Goal: Task Accomplishment & Management: Complete application form

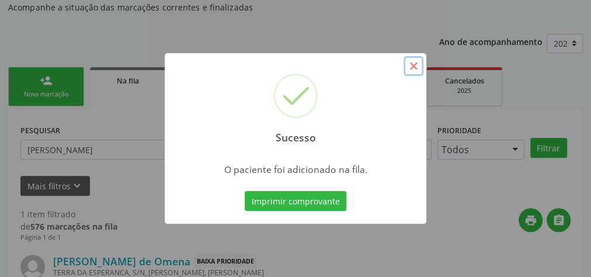
click at [414, 73] on button "×" at bounding box center [414, 66] width 20 height 20
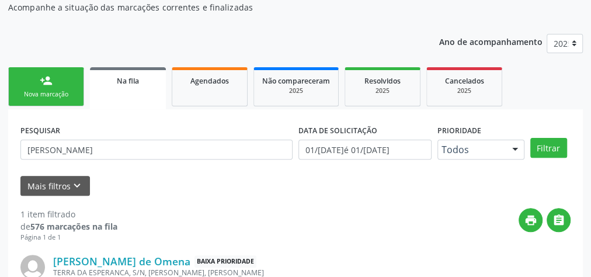
click at [48, 86] on div "person_add" at bounding box center [46, 80] width 13 height 13
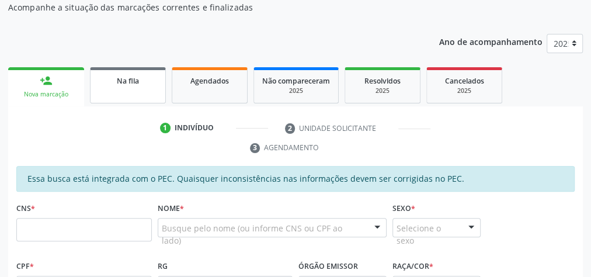
scroll to position [171, 0]
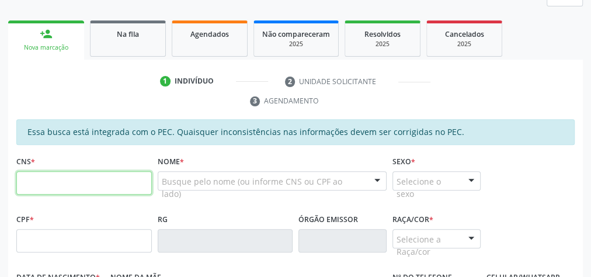
click at [81, 176] on input "text" at bounding box center [83, 182] width 135 height 23
type input "700 0044 1014 9606"
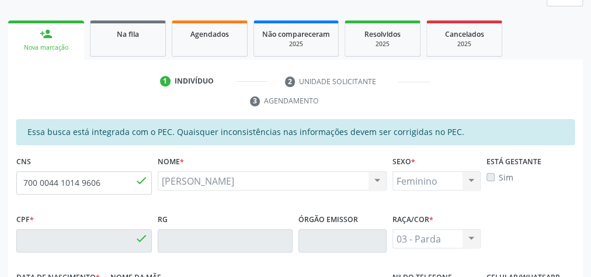
type input "077.963.444-65"
type input "02/[DATE]"
type input "[PERSON_NAME]"
type input "[PHONE_NUMBER]"
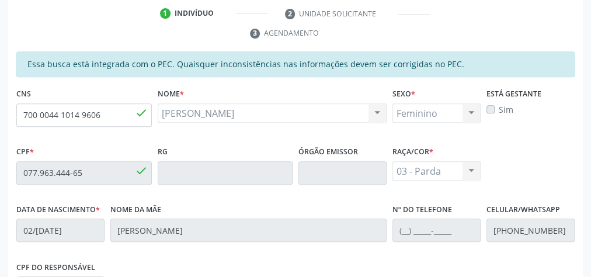
scroll to position [237, 0]
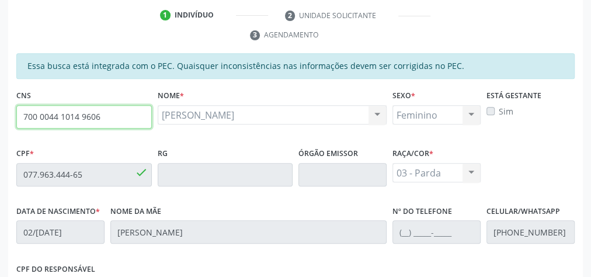
click at [70, 114] on input "700 0044 1014 9606" at bounding box center [83, 116] width 135 height 23
paste input "text"
type input "700 0044 1014 9606"
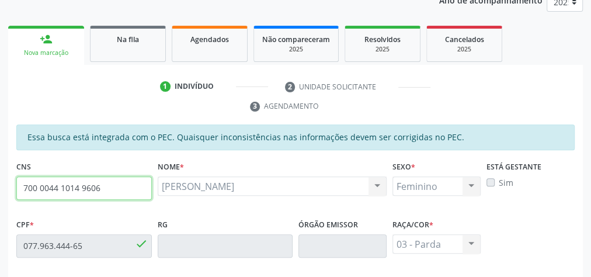
scroll to position [96, 0]
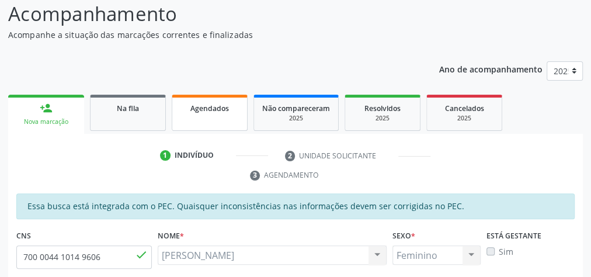
click at [211, 112] on div "Agendados" at bounding box center [209, 108] width 58 height 12
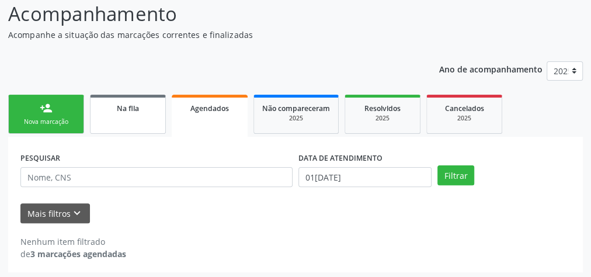
click at [128, 109] on span "Na fila" at bounding box center [128, 108] width 22 height 10
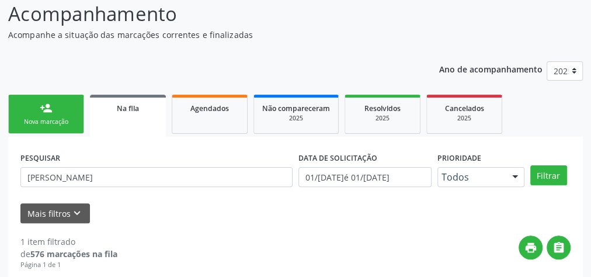
click at [61, 120] on div "Nova marcação" at bounding box center [46, 121] width 58 height 9
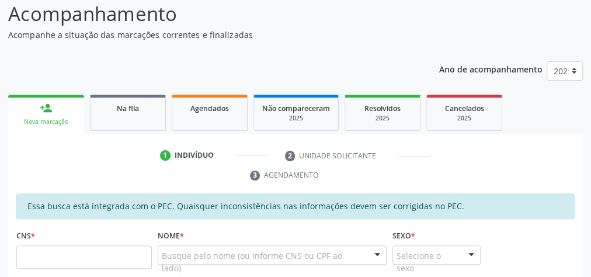
scroll to position [283, 0]
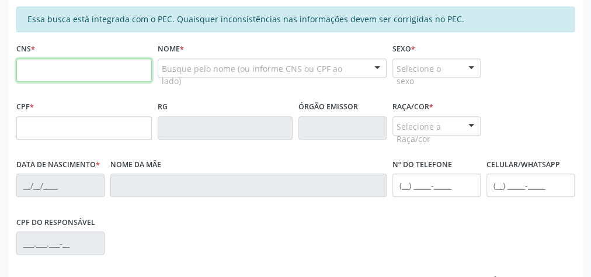
paste input "700 0044 1014 9606"
type input "700 0044 1014 9606"
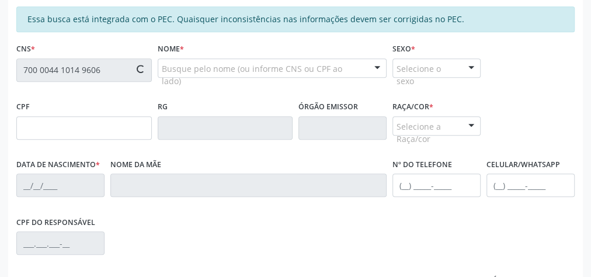
type input "077.963.444-65"
type input "02/[DATE]"
type input "[PERSON_NAME]"
type input "[PHONE_NUMBER]"
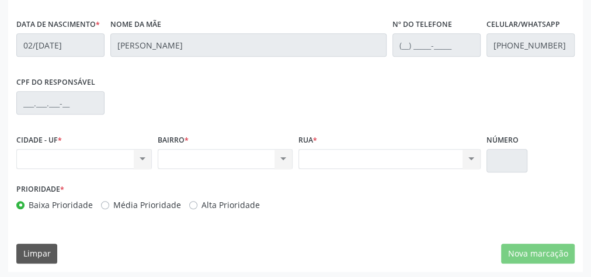
scroll to position [190, 0]
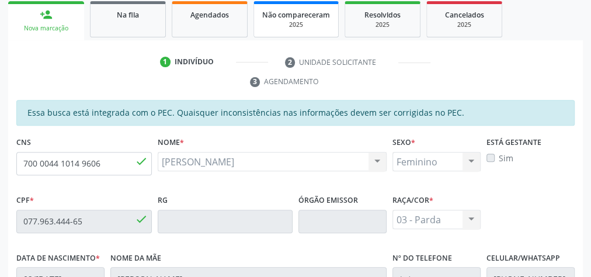
click at [286, 18] on span "Não compareceram" at bounding box center [296, 15] width 68 height 10
click at [220, 22] on div "Acompanhamento Acompanhe a situação das marcações correntes e finalizadas Relat…" at bounding box center [295, 205] width 575 height 599
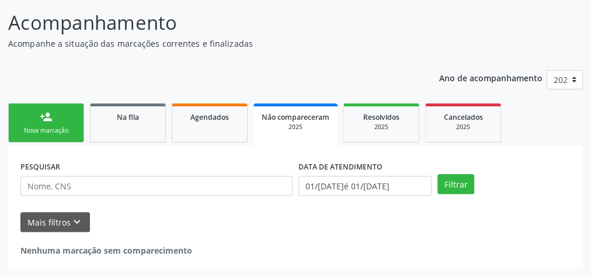
scroll to position [86, 0]
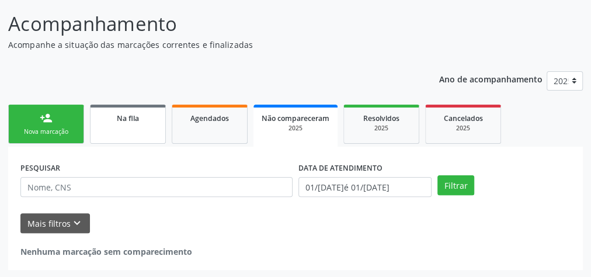
click at [120, 134] on link "Na fila" at bounding box center [128, 124] width 76 height 39
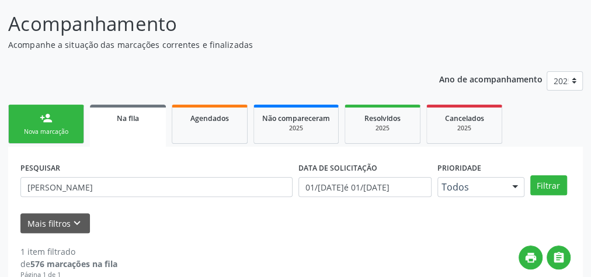
click at [53, 125] on link "person_add Nova marcação" at bounding box center [46, 124] width 76 height 39
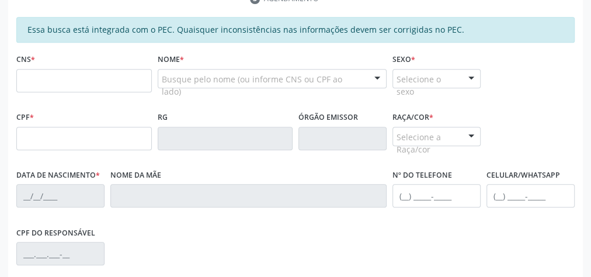
scroll to position [273, 0]
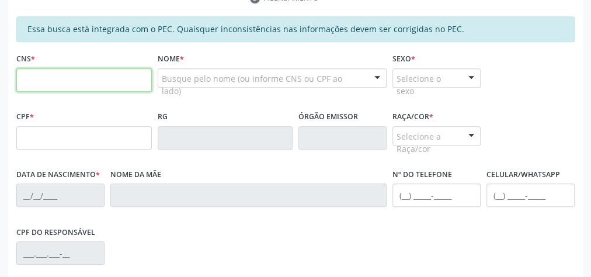
paste input "700 0044 1014 9606"
type input "700 0044 1014 9606"
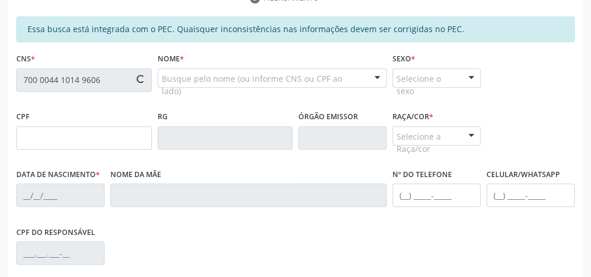
type input "077.963.444-65"
type input "02/[DATE]"
type input "[PERSON_NAME]"
type input "[PHONE_NUMBER]"
type input "S/N"
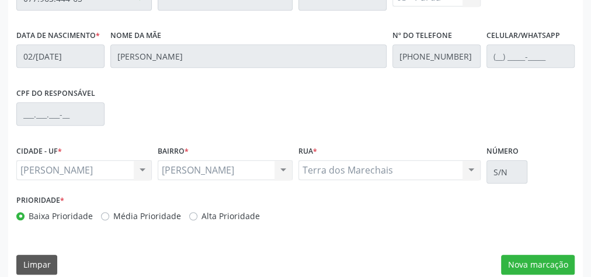
scroll to position [423, 0]
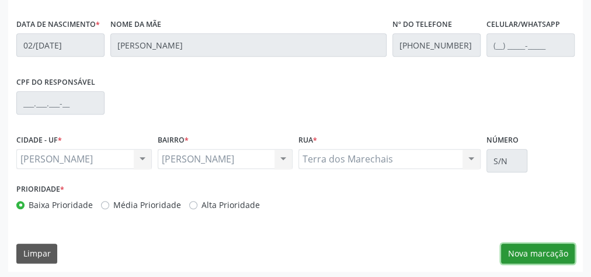
click at [520, 252] on button "Nova marcação" at bounding box center [538, 254] width 74 height 20
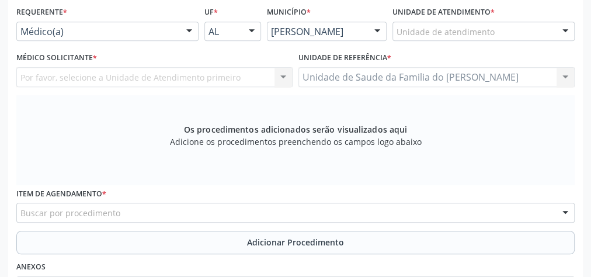
scroll to position [237, 0]
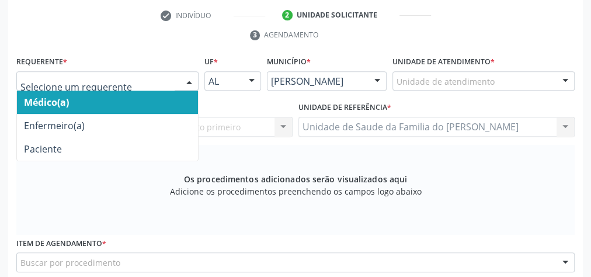
click at [185, 80] on div at bounding box center [189, 82] width 18 height 20
click at [141, 102] on span "Médico(a)" at bounding box center [107, 102] width 181 height 23
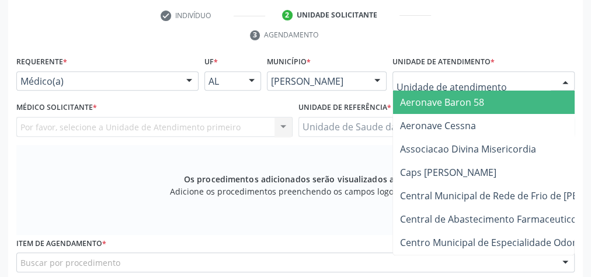
type input "j"
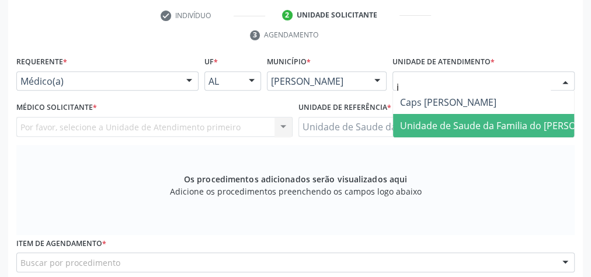
click at [468, 125] on span "Unidade de Saude da Familia do [PERSON_NAME]" at bounding box center [508, 125] width 216 height 13
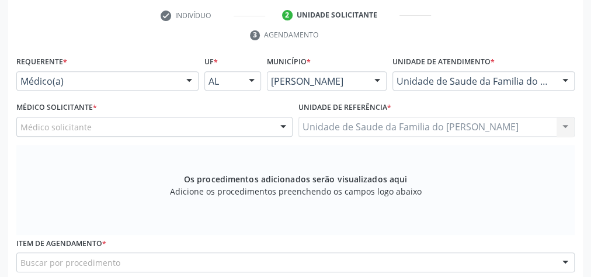
click at [281, 125] on div at bounding box center [283, 127] width 18 height 20
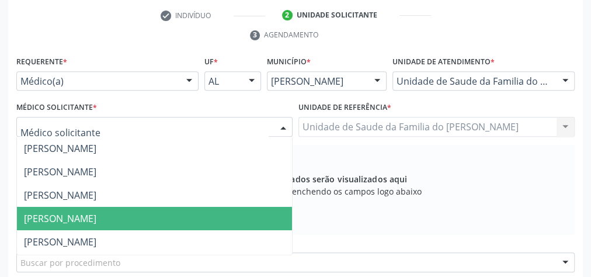
scroll to position [47, 0]
click at [96, 220] on span "[PERSON_NAME]" at bounding box center [60, 218] width 72 height 13
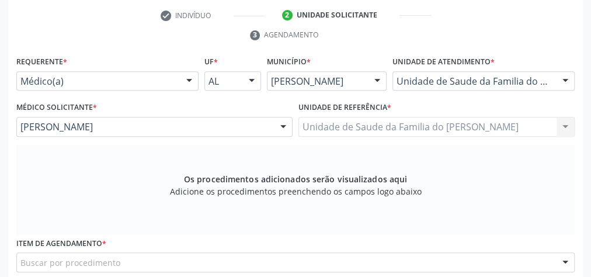
scroll to position [330, 0]
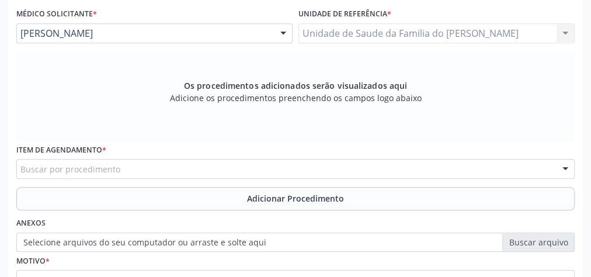
click at [149, 162] on div "Buscar por procedimento" at bounding box center [295, 169] width 558 height 20
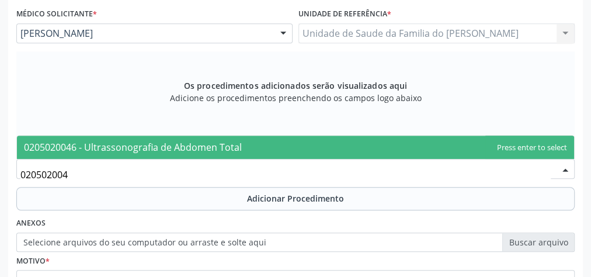
type input "0205020046"
click at [165, 141] on span "0205020046 - Ultrassonografia de Abdomen Total" at bounding box center [133, 147] width 218 height 13
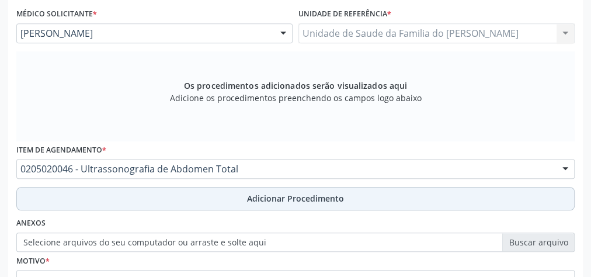
click at [165, 193] on button "Adicionar Procedimento" at bounding box center [295, 198] width 558 height 23
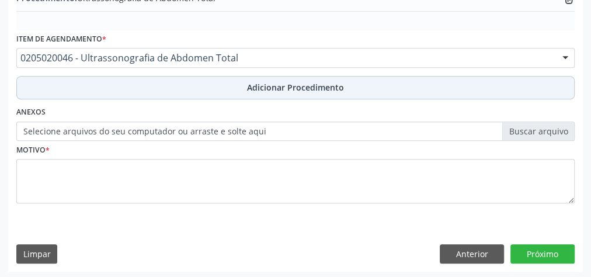
scroll to position [397, 0]
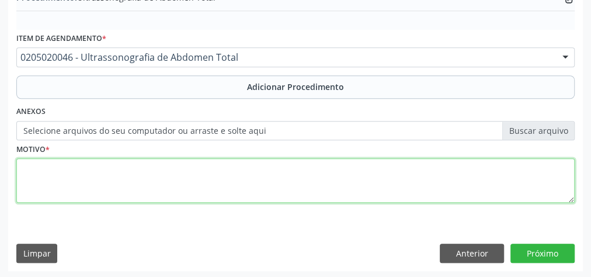
click at [167, 182] on textarea at bounding box center [295, 180] width 558 height 44
type textarea "d"
click at [95, 165] on textarea "DOR EM HIPOCONDRIO" at bounding box center [295, 180] width 558 height 44
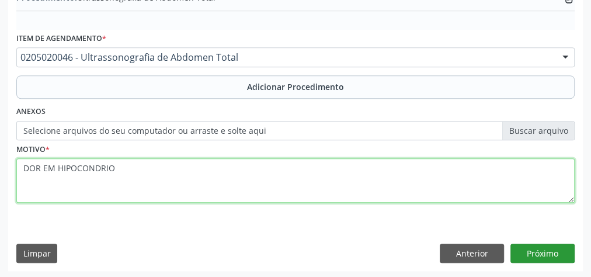
type textarea "DOR EM HIPOCONDRIO"
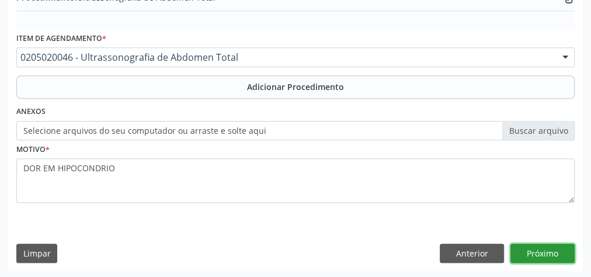
click at [532, 247] on button "Próximo" at bounding box center [542, 254] width 64 height 20
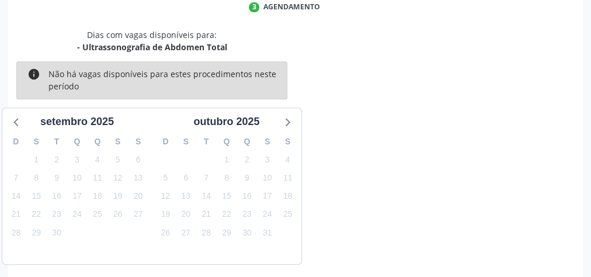
scroll to position [310, 0]
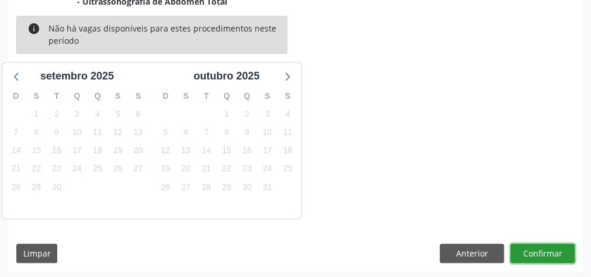
click at [536, 252] on button "Confirmar" at bounding box center [542, 254] width 64 height 20
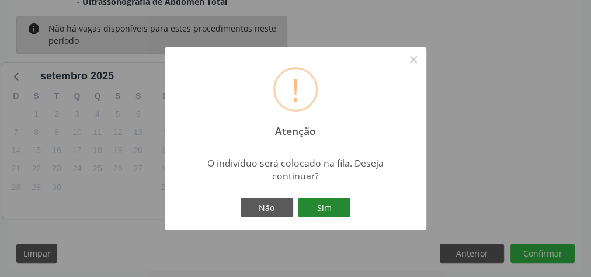
click at [332, 208] on button "Sim" at bounding box center [324, 207] width 53 height 20
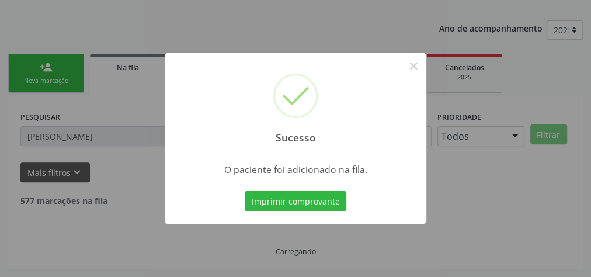
scroll to position [124, 0]
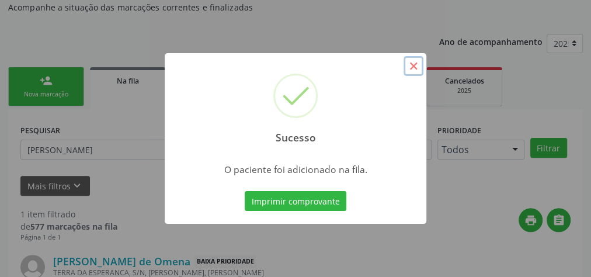
click at [413, 68] on button "×" at bounding box center [414, 66] width 20 height 20
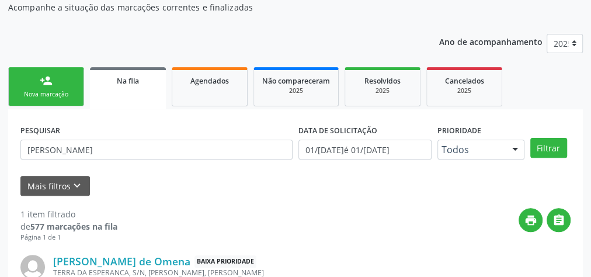
click at [49, 90] on div "Nova marcação" at bounding box center [46, 94] width 58 height 9
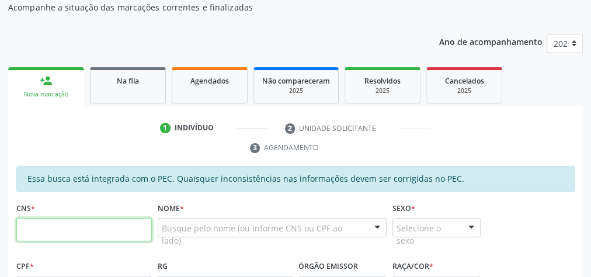
click at [53, 225] on input "text" at bounding box center [83, 229] width 135 height 23
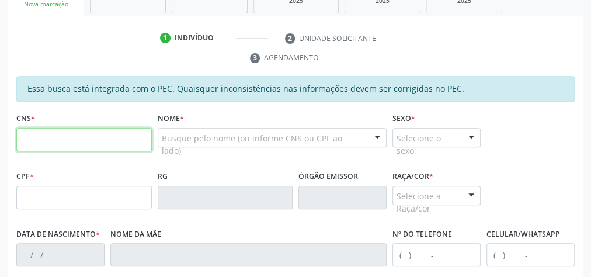
scroll to position [217, 0]
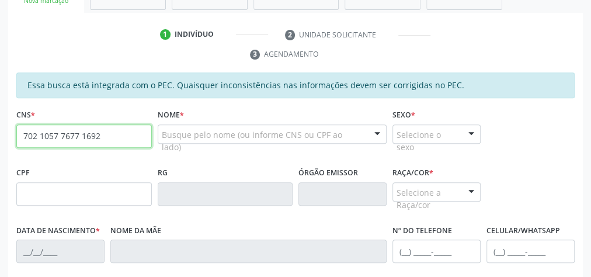
type input "702 1057 7677 1692"
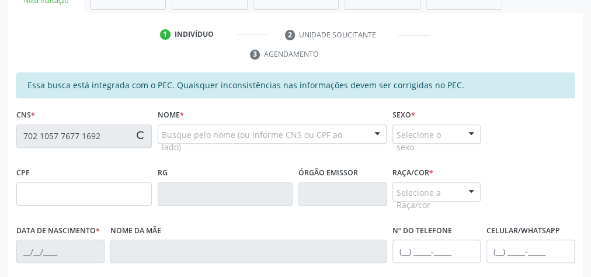
type input "093.310.274-78"
type input "1[DATE]"
type input "[PERSON_NAME]"
type input "[PHONE_NUMBER]"
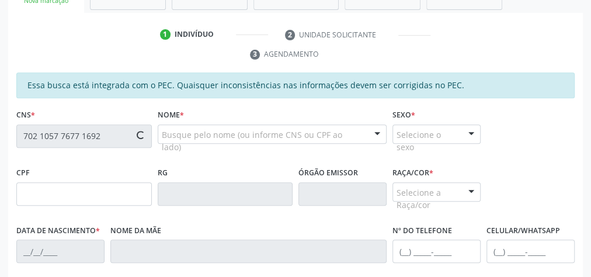
type input "03"
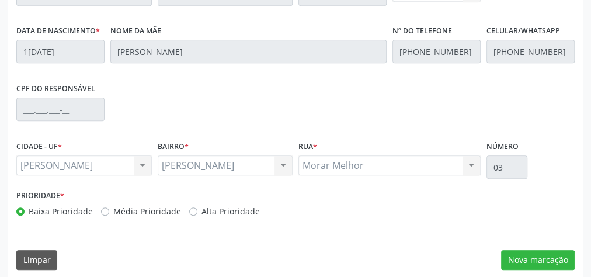
scroll to position [423, 0]
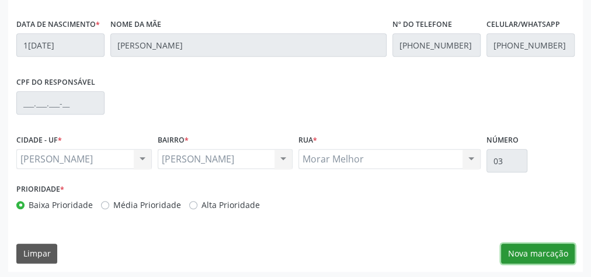
click at [520, 249] on button "Nova marcação" at bounding box center [538, 254] width 74 height 20
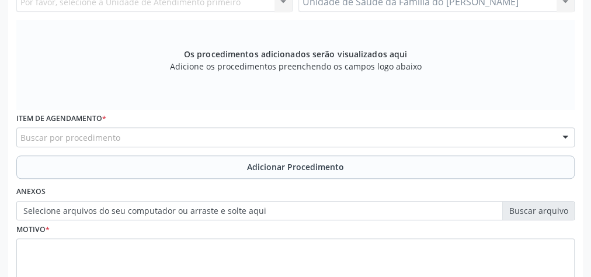
scroll to position [283, 0]
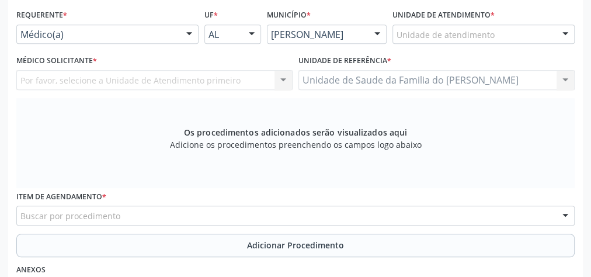
click at [179, 32] on div "Médico(a) Médico(a) Enfermeiro(a) Paciente Nenhum resultado encontrado para: " …" at bounding box center [107, 35] width 182 height 20
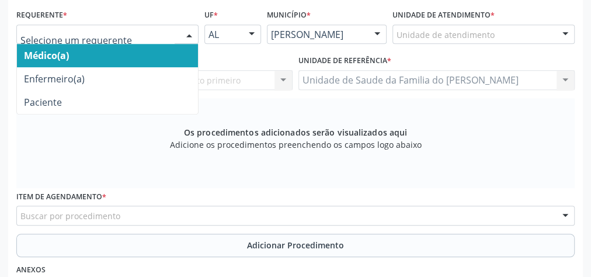
click at [148, 51] on span "Médico(a)" at bounding box center [107, 55] width 181 height 23
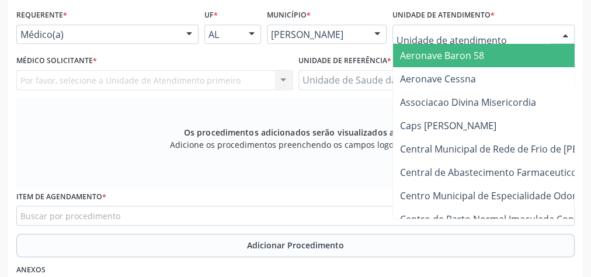
type input "J"
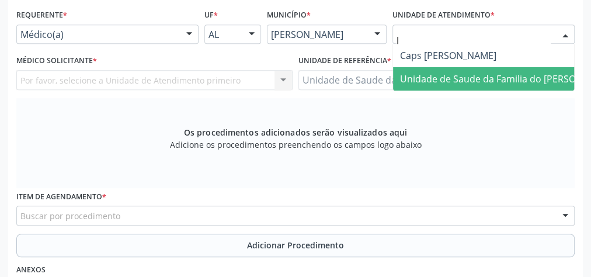
click at [456, 76] on span "Unidade de Saude da Familia do [PERSON_NAME]" at bounding box center [508, 78] width 216 height 13
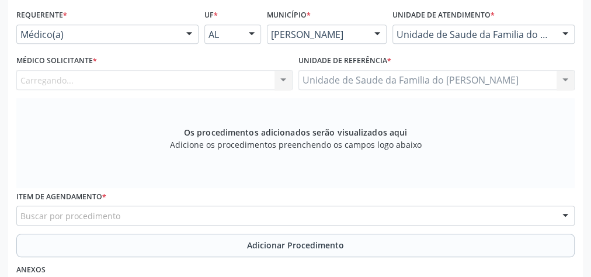
click at [284, 81] on div "Carregando... Nenhum resultado encontrado para: " " Não há nenhuma opção para s…" at bounding box center [154, 80] width 276 height 20
click at [283, 75] on div at bounding box center [283, 81] width 18 height 20
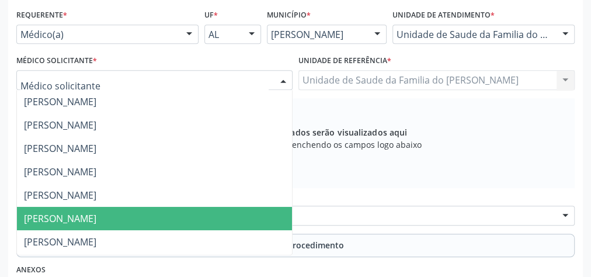
click at [96, 214] on span "[PERSON_NAME]" at bounding box center [60, 218] width 72 height 13
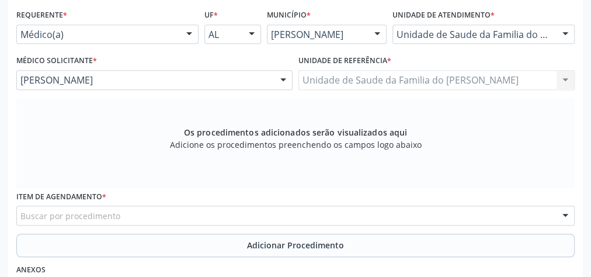
scroll to position [377, 0]
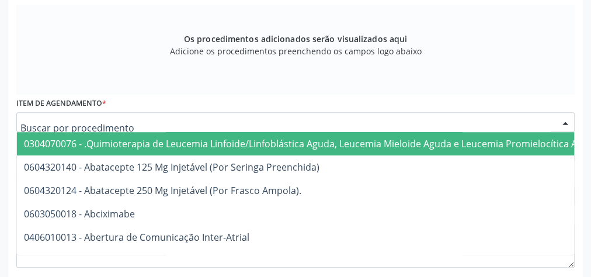
click at [167, 123] on div at bounding box center [295, 122] width 558 height 20
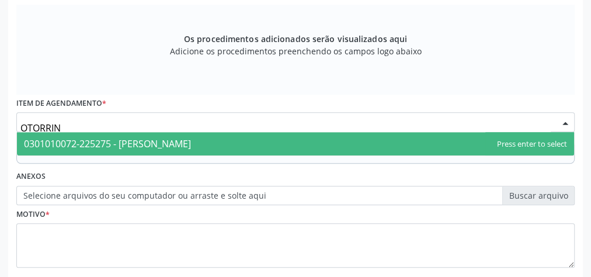
type input "OTORRINO"
click at [186, 144] on span "0301010072-225275 - [PERSON_NAME]" at bounding box center [107, 143] width 167 height 13
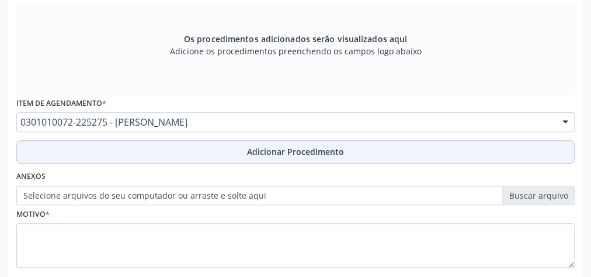
click at [190, 152] on button "Adicionar Procedimento" at bounding box center [295, 151] width 558 height 23
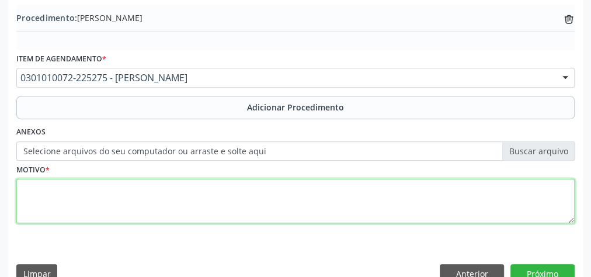
click at [173, 201] on textarea at bounding box center [295, 201] width 558 height 44
type textarea "OTITE"
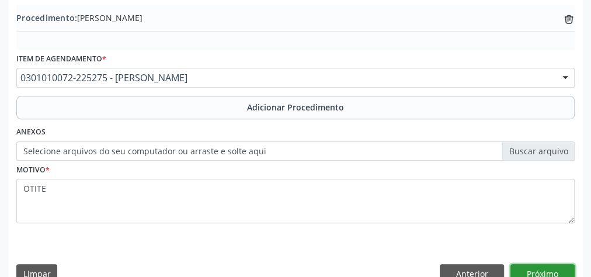
click at [569, 267] on button "Próximo" at bounding box center [542, 274] width 64 height 20
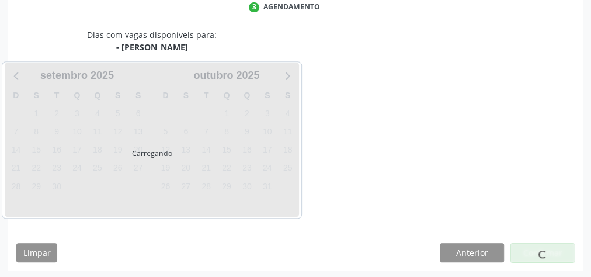
scroll to position [310, 0]
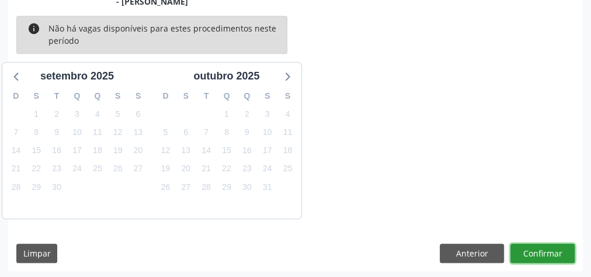
click at [545, 255] on button "Confirmar" at bounding box center [542, 254] width 64 height 20
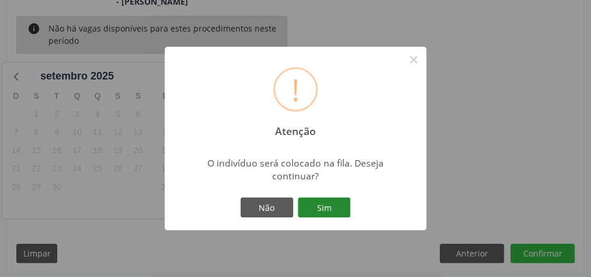
click at [311, 208] on button "Sim" at bounding box center [324, 207] width 53 height 20
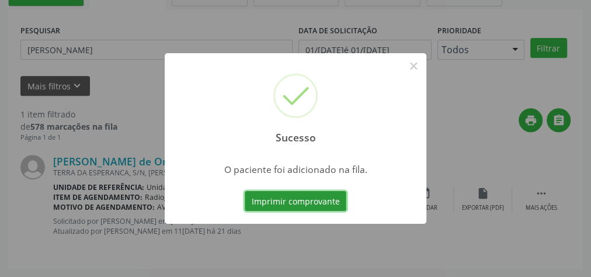
scroll to position [124, 0]
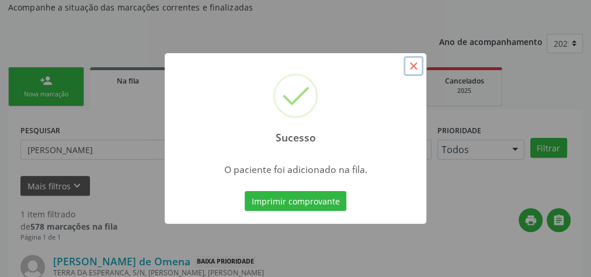
click at [414, 61] on button "×" at bounding box center [414, 66] width 20 height 20
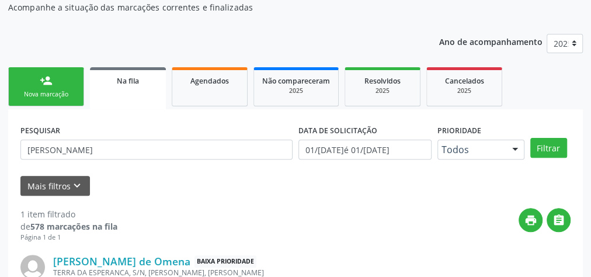
click at [39, 83] on link "person_add Nova marcação" at bounding box center [46, 86] width 76 height 39
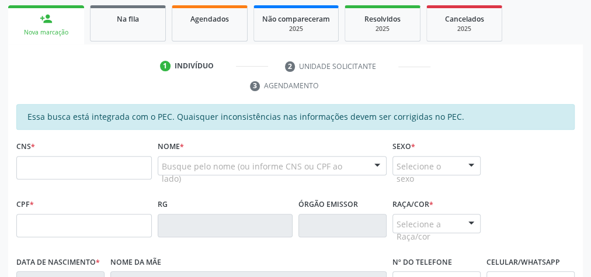
scroll to position [217, 0]
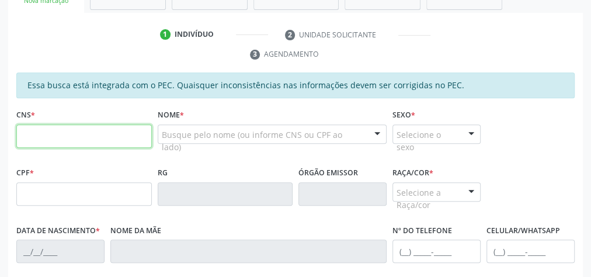
click at [81, 131] on input "text" at bounding box center [83, 135] width 135 height 23
type input "898 0045 1284 8527"
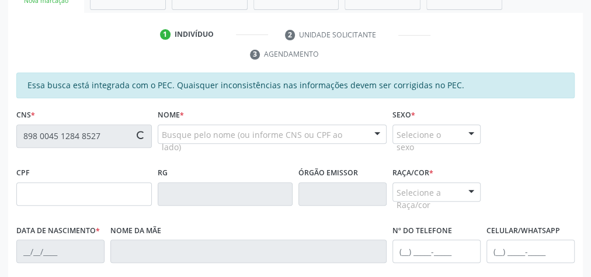
type input "940.635.324-53"
type input "[DATE]"
type input "[PERSON_NAME]"
type input "[PHONE_NUMBER]"
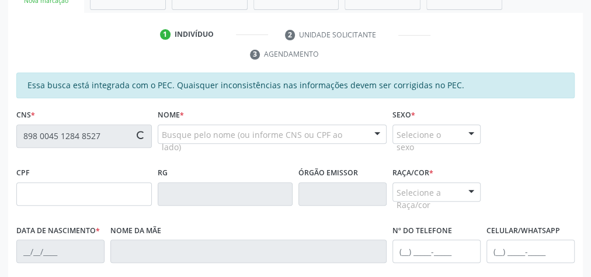
type input "28"
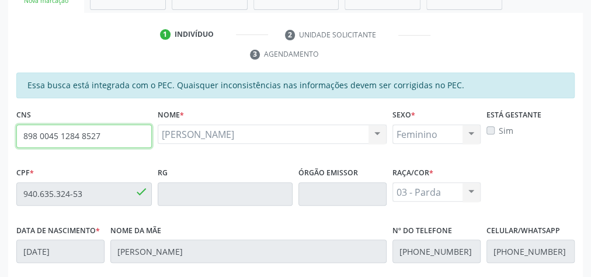
click at [80, 135] on input "898 0045 1284 8527" at bounding box center [83, 135] width 135 height 23
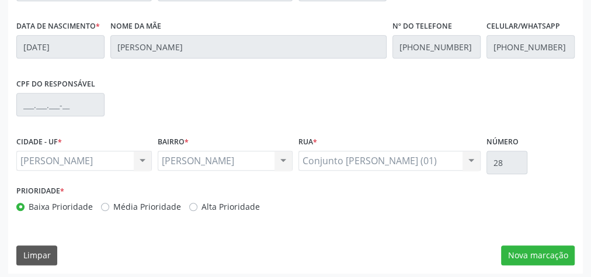
scroll to position [423, 0]
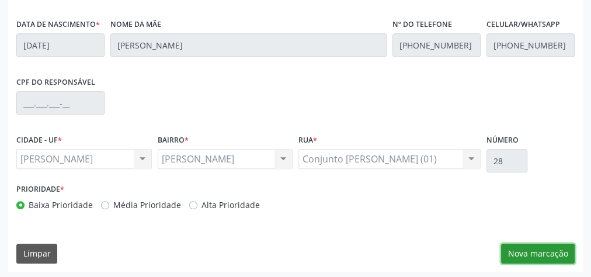
click at [544, 250] on button "Nova marcação" at bounding box center [538, 254] width 74 height 20
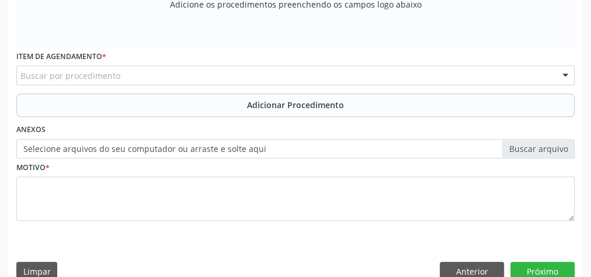
scroll to position [283, 0]
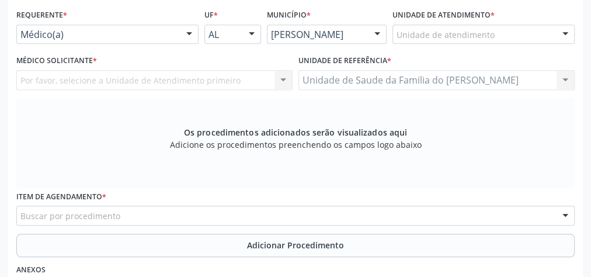
click at [180, 31] on div at bounding box center [189, 35] width 18 height 20
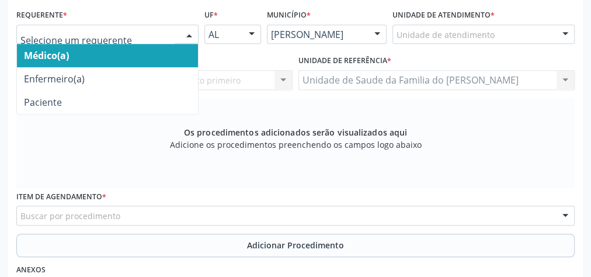
click at [157, 52] on span "Médico(a)" at bounding box center [107, 55] width 181 height 23
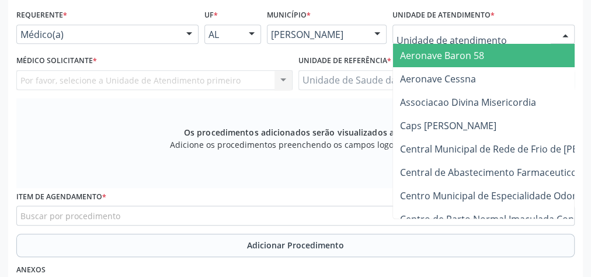
type input "J"
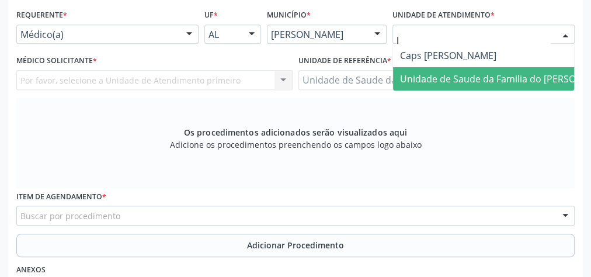
click at [472, 80] on span "Unidade de Saude da Familia do [PERSON_NAME]" at bounding box center [508, 78] width 216 height 13
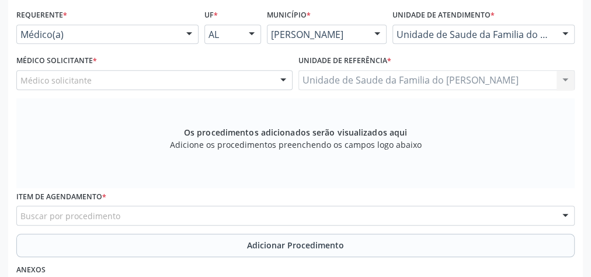
click at [280, 79] on div at bounding box center [283, 81] width 18 height 20
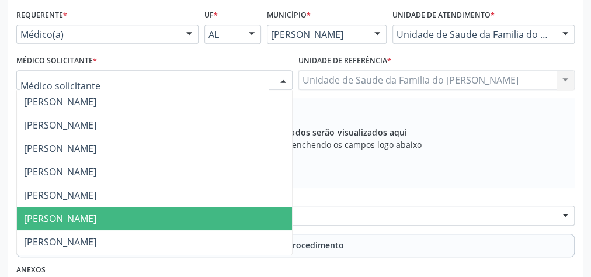
click at [184, 216] on span "[PERSON_NAME]" at bounding box center [154, 218] width 275 height 23
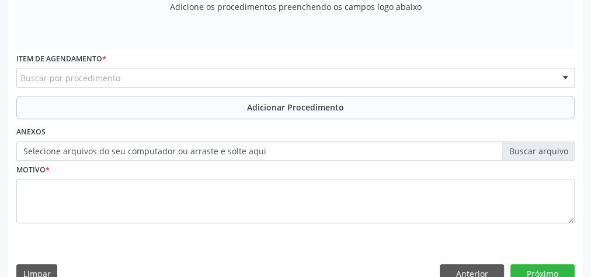
scroll to position [423, 0]
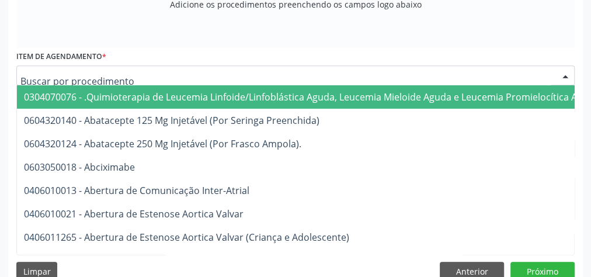
click at [185, 75] on div at bounding box center [295, 75] width 558 height 20
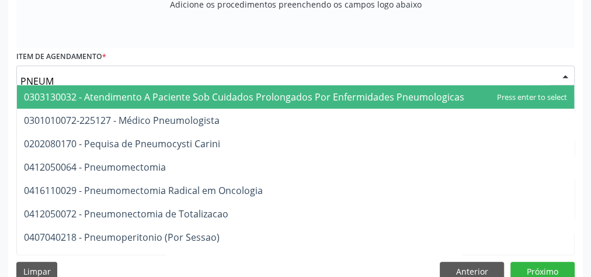
type input "PNEUMO"
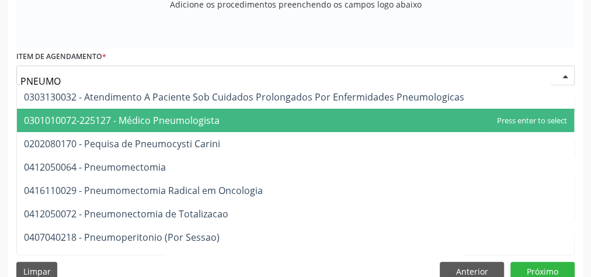
click at [184, 120] on span "0301010072-225127 - Médico Pneumologista" at bounding box center [122, 120] width 196 height 13
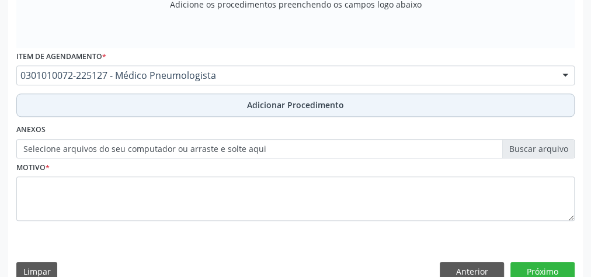
click at [190, 110] on button "Adicionar Procedimento" at bounding box center [295, 104] width 558 height 23
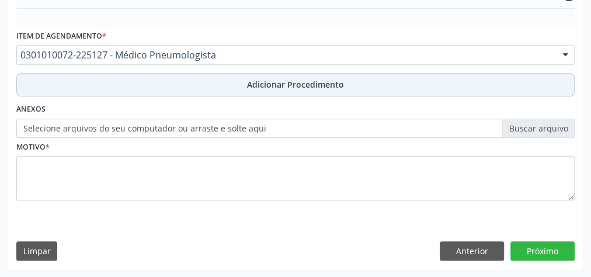
scroll to position [379, 0]
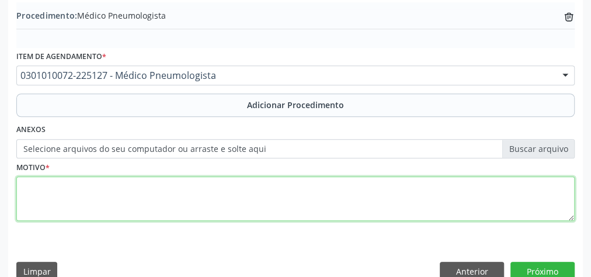
click at [172, 196] on textarea at bounding box center [295, 198] width 558 height 44
click at [113, 186] on textarea "DOENCA PULMONAR OSTRUTIVA" at bounding box center [295, 198] width 558 height 44
click at [36, 183] on textarea "DOENCA PULMONAR OBSTRUTIVA" at bounding box center [295, 198] width 558 height 44
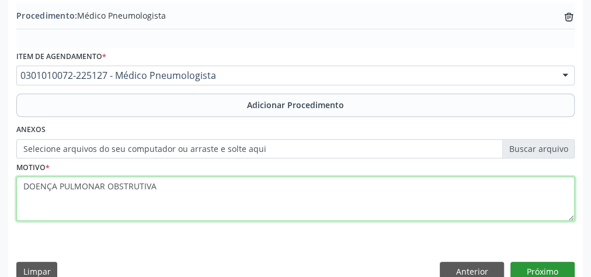
type textarea "DOENÇA PULMONAR OBSTRUTIVA"
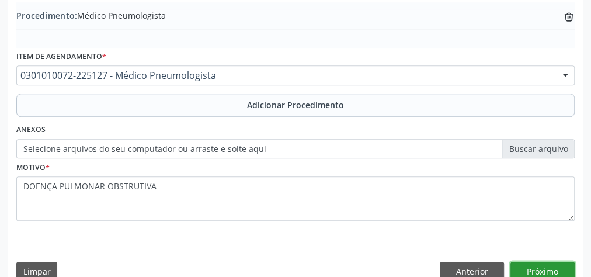
click at [548, 267] on button "Próximo" at bounding box center [542, 272] width 64 height 20
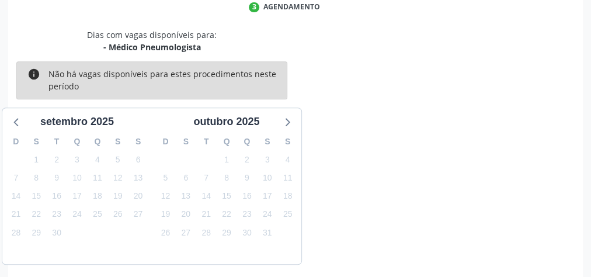
scroll to position [310, 0]
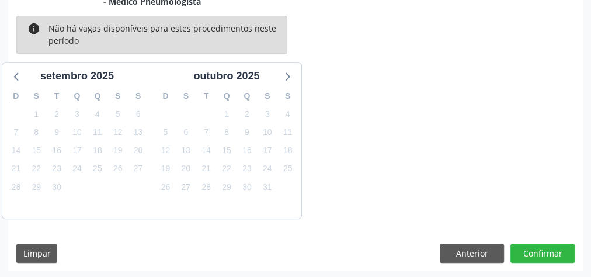
click at [537, 233] on div "Dias com vagas disponíveis para: - Médico Pneumologista info Não há vagas dispo…" at bounding box center [295, 127] width 575 height 288
click at [537, 253] on button "Confirmar" at bounding box center [542, 254] width 64 height 20
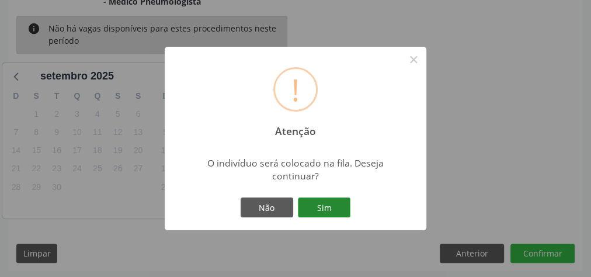
click at [336, 206] on button "Sim" at bounding box center [324, 207] width 53 height 20
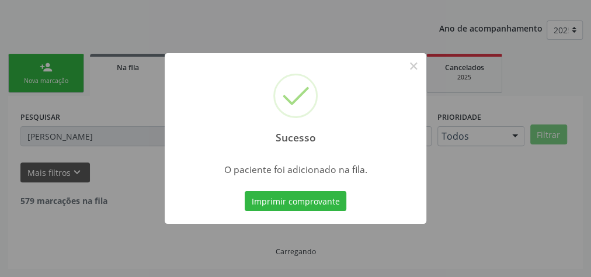
scroll to position [124, 0]
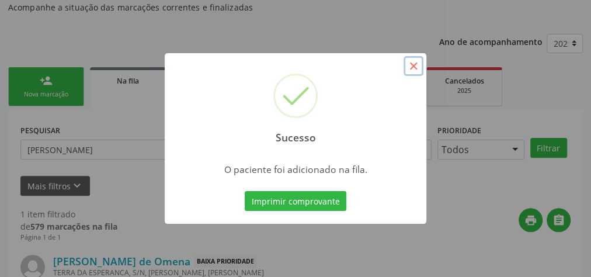
click at [413, 67] on button "×" at bounding box center [414, 66] width 20 height 20
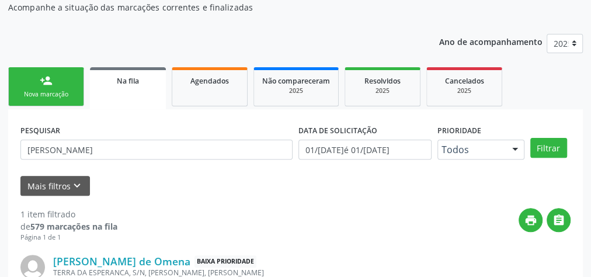
click at [55, 84] on link "person_add Nova marcação" at bounding box center [46, 86] width 76 height 39
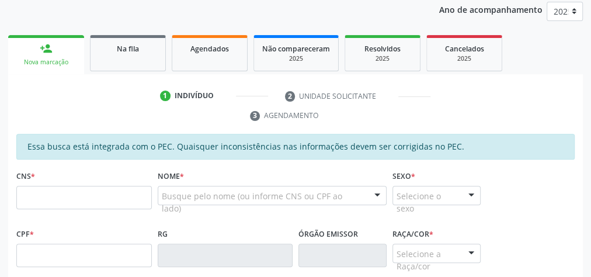
scroll to position [171, 0]
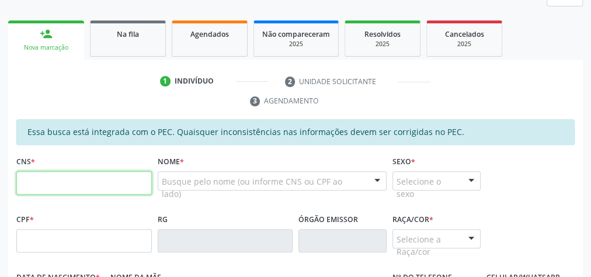
paste input "898 0045 1284 8527"
type input "898 0045 1284 8527"
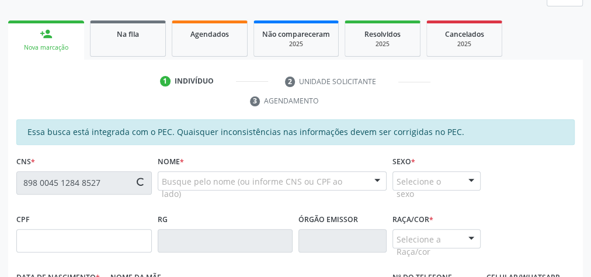
type input "940.635.324-53"
type input "[DATE]"
type input "[PERSON_NAME]"
type input "[PHONE_NUMBER]"
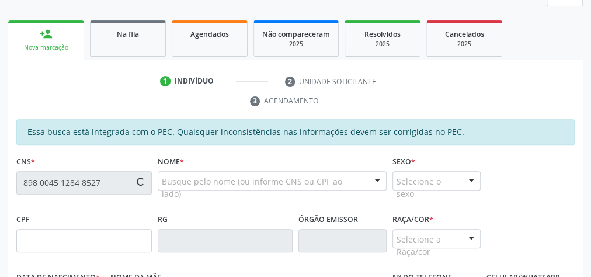
type input "28"
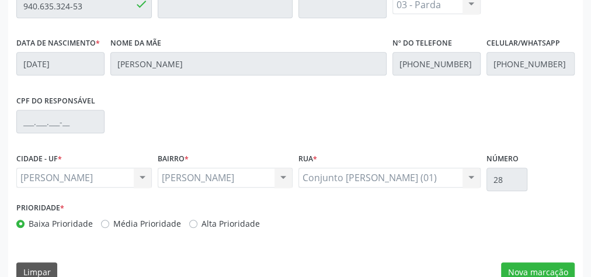
scroll to position [423, 0]
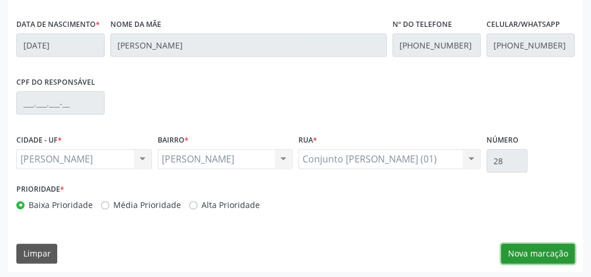
click at [523, 248] on button "Nova marcação" at bounding box center [538, 254] width 74 height 20
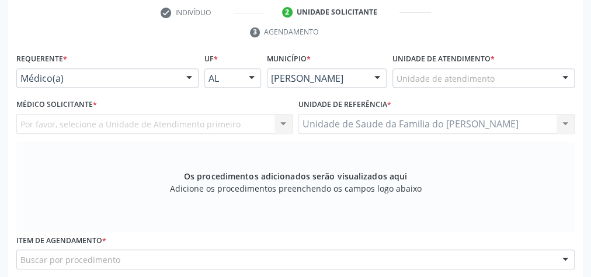
scroll to position [237, 0]
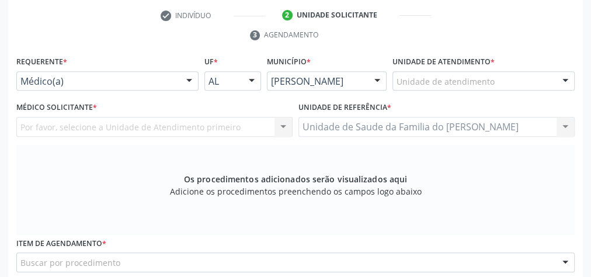
click at [190, 79] on div at bounding box center [189, 82] width 18 height 20
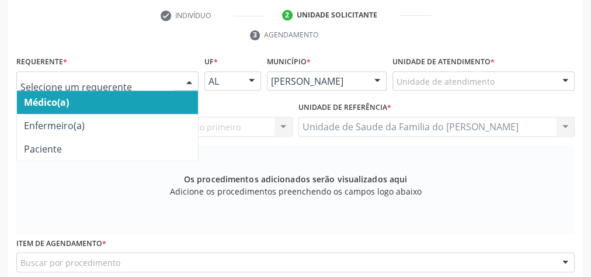
click at [151, 103] on span "Médico(a)" at bounding box center [107, 102] width 181 height 23
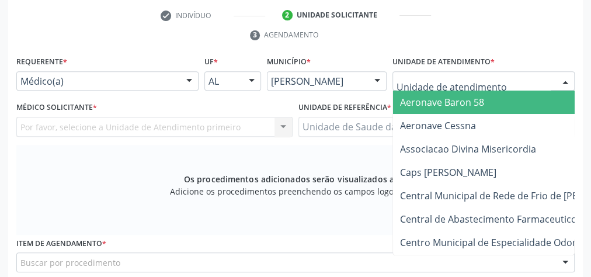
type input "J"
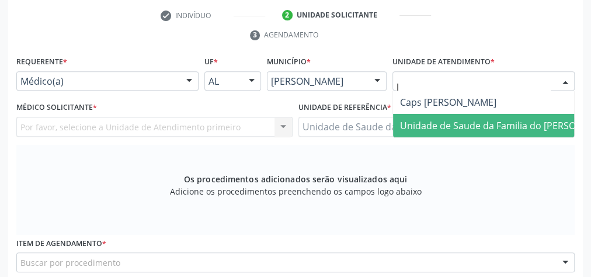
click at [468, 121] on span "Unidade de Saude da Familia do [PERSON_NAME]" at bounding box center [508, 125] width 216 height 13
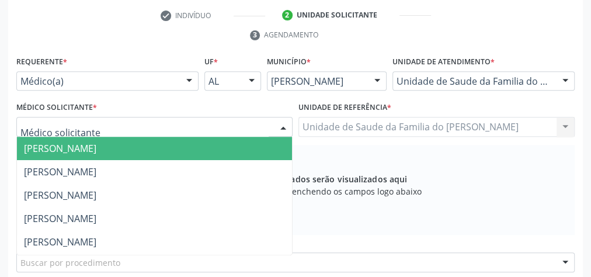
click at [281, 124] on div at bounding box center [283, 127] width 18 height 20
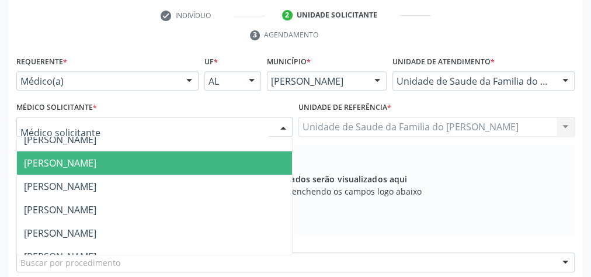
scroll to position [47, 0]
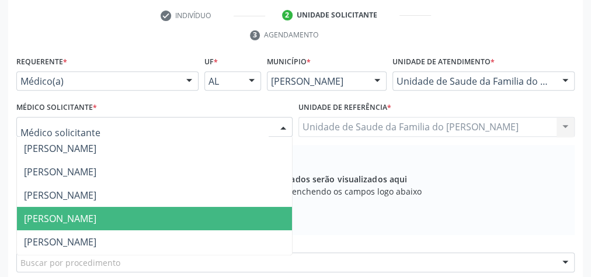
click at [188, 216] on span "[PERSON_NAME]" at bounding box center [154, 218] width 275 height 23
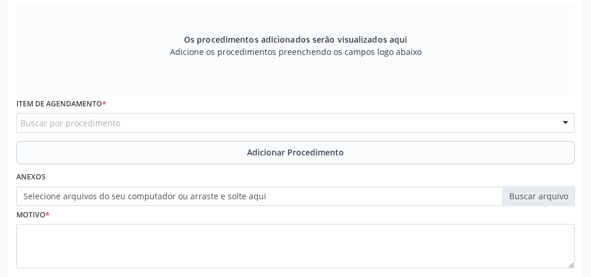
scroll to position [377, 0]
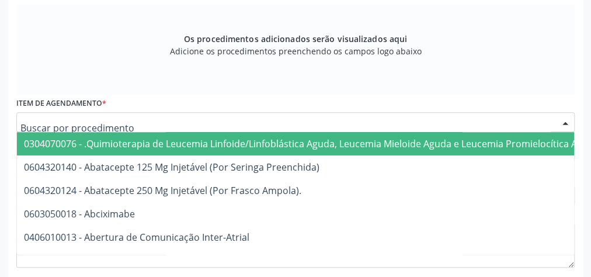
click at [175, 124] on div at bounding box center [295, 122] width 558 height 20
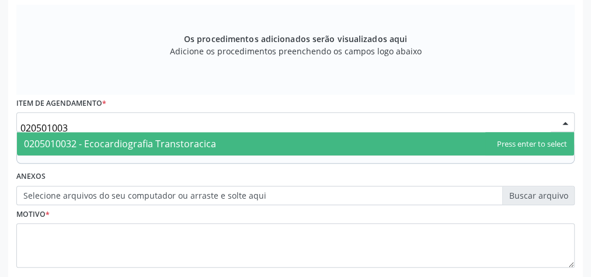
type input "0205010032"
click at [171, 145] on span "0205010032 - Ecocardiografia Transtoracica" at bounding box center [120, 143] width 192 height 13
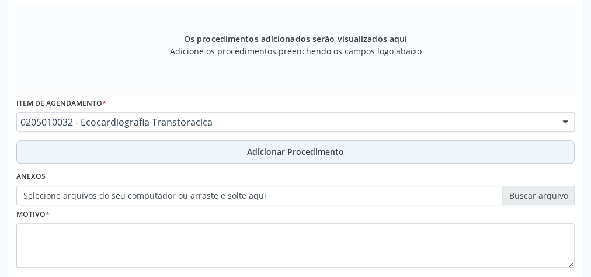
click at [169, 154] on button "Adicionar Procedimento" at bounding box center [295, 151] width 558 height 23
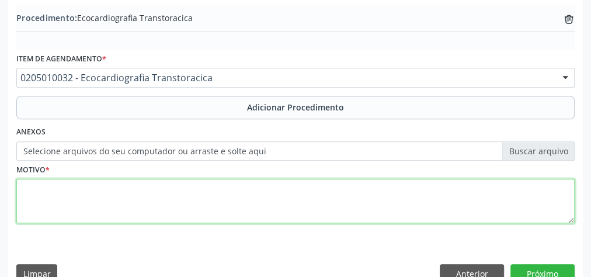
click at [169, 204] on textarea at bounding box center [295, 201] width 558 height 44
click at [135, 186] on textarea "PACIENTE APRESENTANDO DISPINEIA" at bounding box center [295, 201] width 558 height 44
type textarea "PACIENTE APRESENTANDO DISPINEIA"
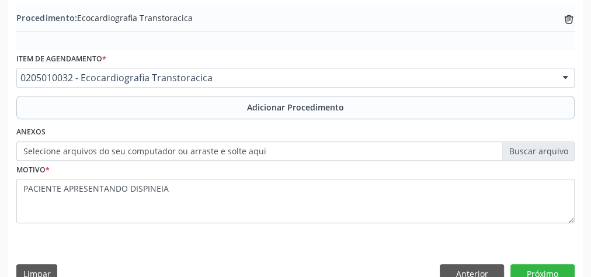
drag, startPoint x: 135, startPoint y: 186, endPoint x: 397, endPoint y: 259, distance: 271.1
click at [387, 259] on div "Requerente * Médico(a) Médico(a) Enfermeiro(a) Paciente Nenhum resultado encont…" at bounding box center [295, 102] width 575 height 378
click at [543, 266] on button "Próximo" at bounding box center [542, 274] width 64 height 20
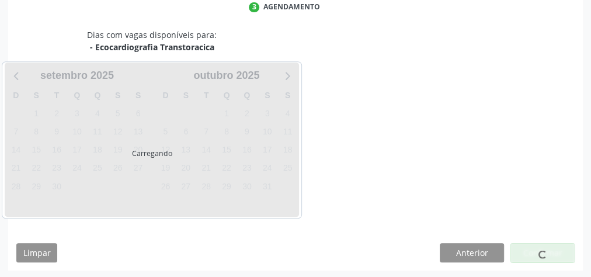
scroll to position [310, 0]
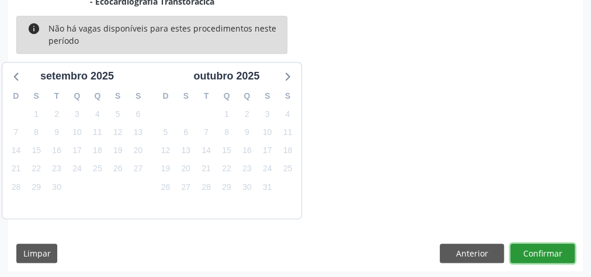
click at [546, 252] on button "Confirmar" at bounding box center [542, 254] width 64 height 20
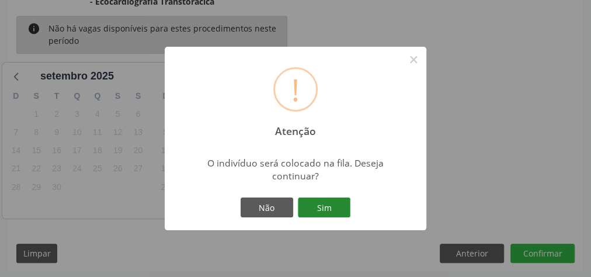
click at [343, 206] on button "Sim" at bounding box center [324, 207] width 53 height 20
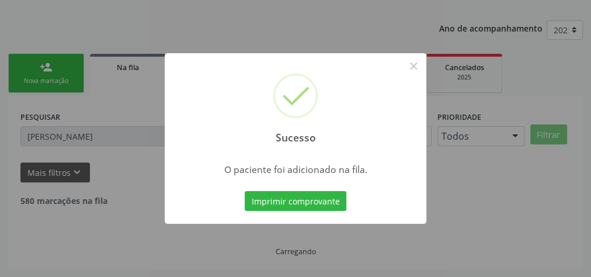
scroll to position [124, 0]
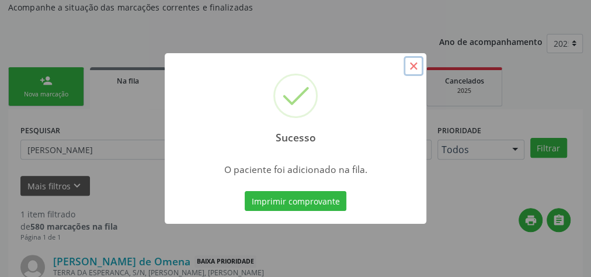
click at [413, 65] on button "×" at bounding box center [414, 66] width 20 height 20
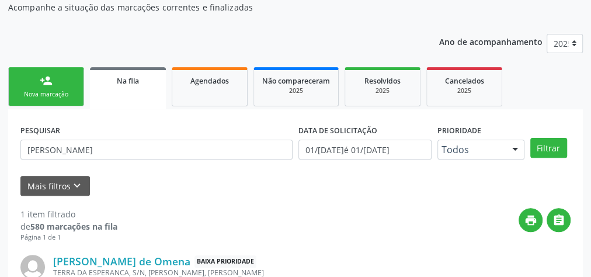
click at [48, 84] on div "person_add" at bounding box center [46, 80] width 13 height 13
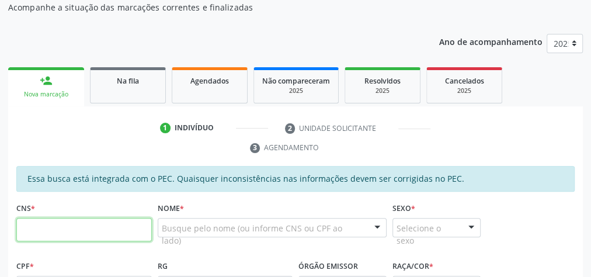
paste input "898 0045 1284 8527"
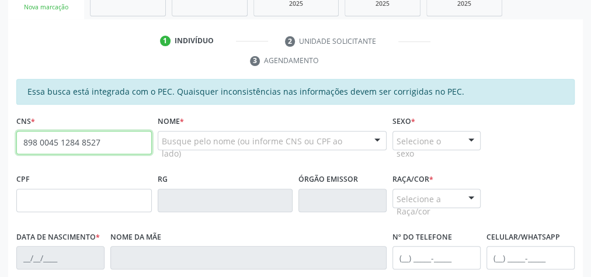
type input "898 0045 1284 8527"
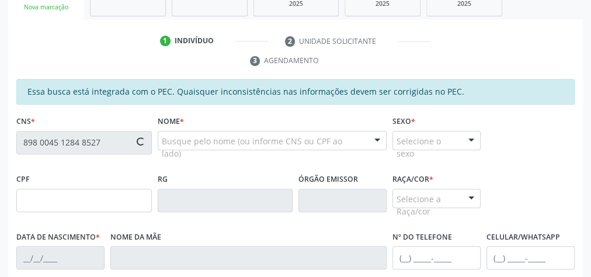
scroll to position [357, 0]
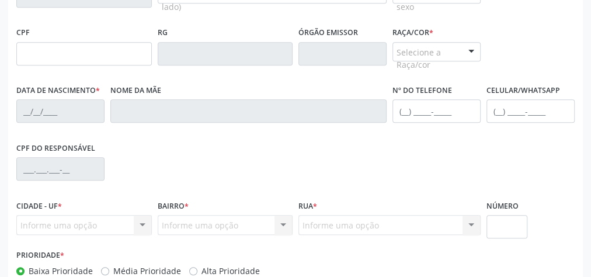
type input "940.635.324-53"
type input "[DATE]"
type input "[PERSON_NAME]"
type input "[PHONE_NUMBER]"
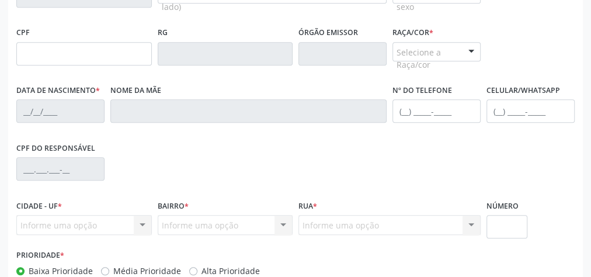
type input "28"
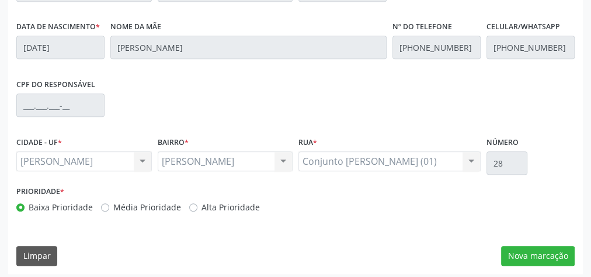
scroll to position [423, 0]
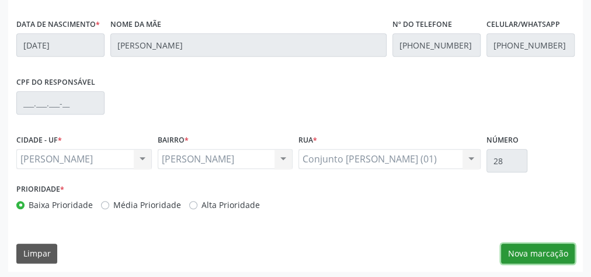
click at [531, 250] on button "Nova marcação" at bounding box center [538, 254] width 74 height 20
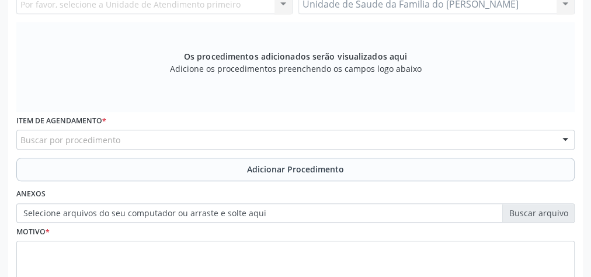
scroll to position [237, 0]
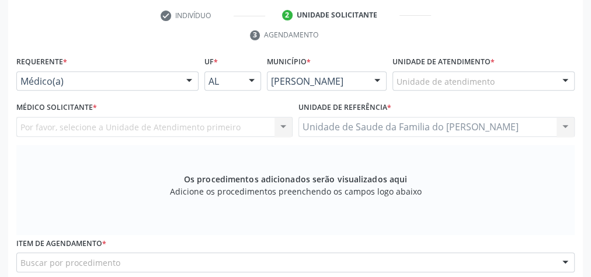
click at [185, 76] on div at bounding box center [189, 82] width 18 height 20
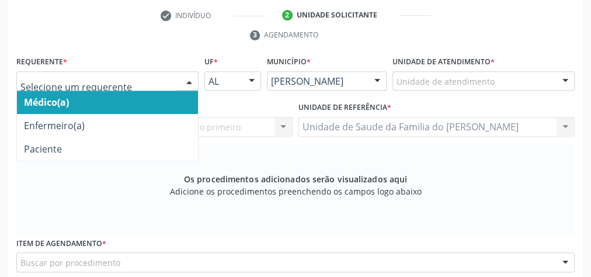
click at [116, 102] on span "Médico(a)" at bounding box center [107, 102] width 181 height 23
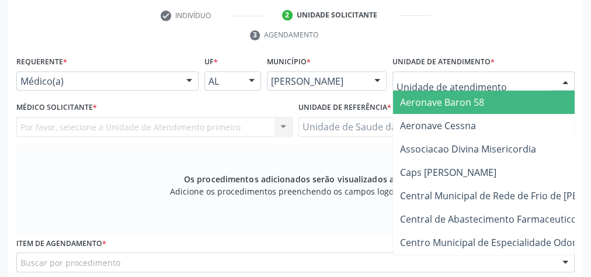
type input "J"
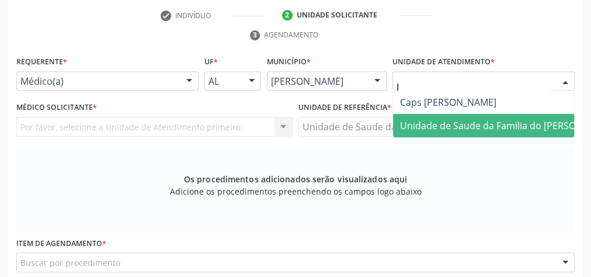
click at [443, 121] on span "Unidade de Saude da Familia do [PERSON_NAME]" at bounding box center [508, 125] width 216 height 13
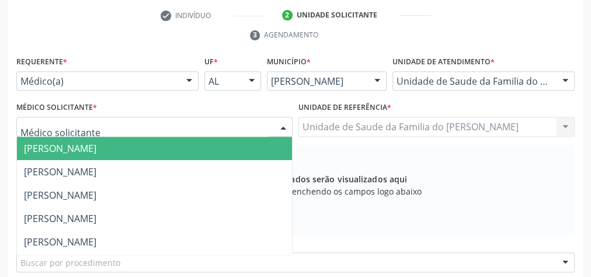
click at [277, 123] on div at bounding box center [283, 127] width 18 height 20
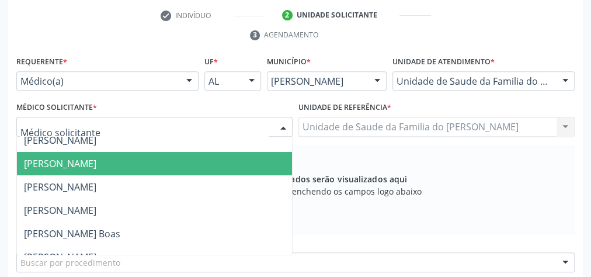
scroll to position [93, 0]
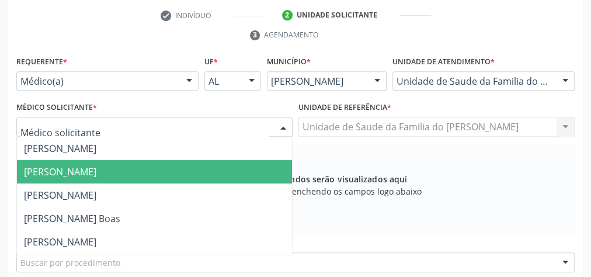
click at [180, 169] on span "[PERSON_NAME]" at bounding box center [154, 171] width 275 height 23
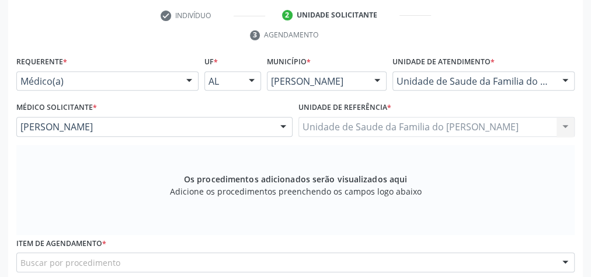
scroll to position [283, 0]
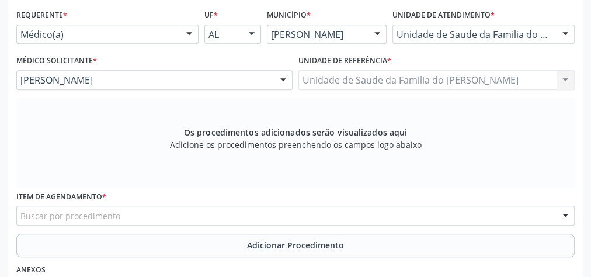
click at [144, 213] on div "Buscar por procedimento" at bounding box center [295, 216] width 558 height 20
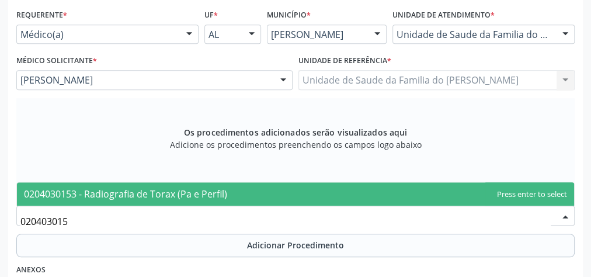
type input "0204030153"
click at [158, 191] on span "0204030153 - Radiografia de Torax (Pa e Perfil)" at bounding box center [125, 193] width 203 height 13
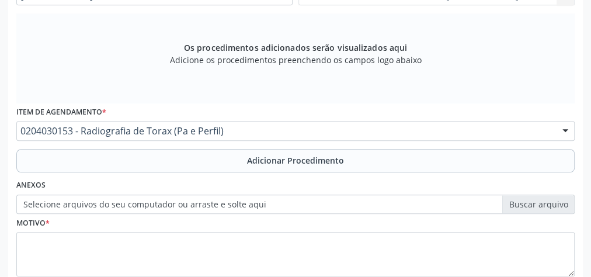
scroll to position [377, 0]
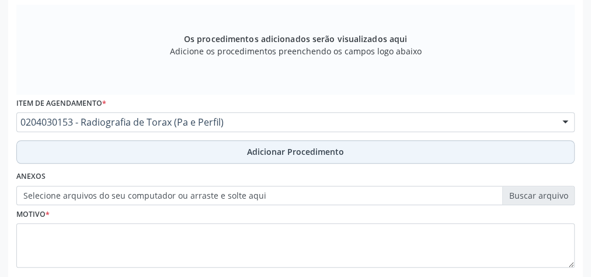
click at [216, 147] on button "Adicionar Procedimento" at bounding box center [295, 151] width 558 height 23
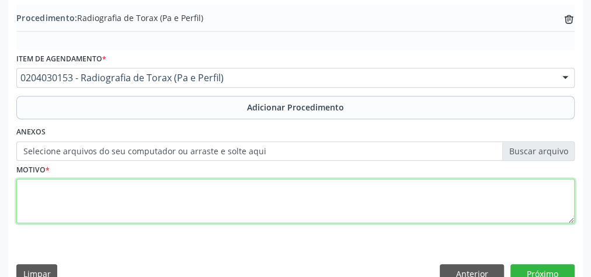
click at [190, 199] on textarea at bounding box center [295, 201] width 558 height 44
type textarea "DISPINEIA"
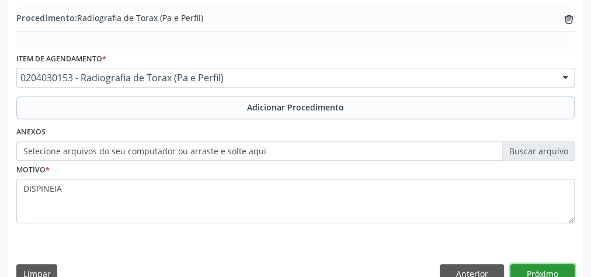
click at [543, 266] on button "Próximo" at bounding box center [542, 274] width 64 height 20
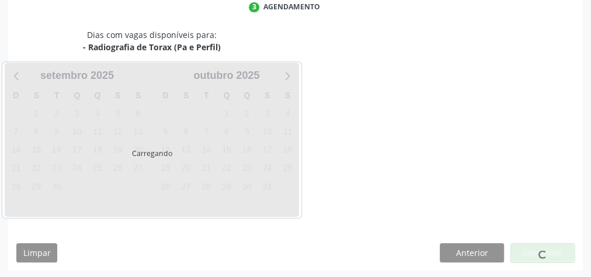
scroll to position [310, 0]
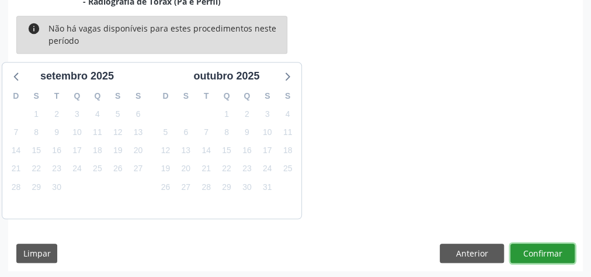
click at [541, 249] on button "Confirmar" at bounding box center [542, 254] width 64 height 20
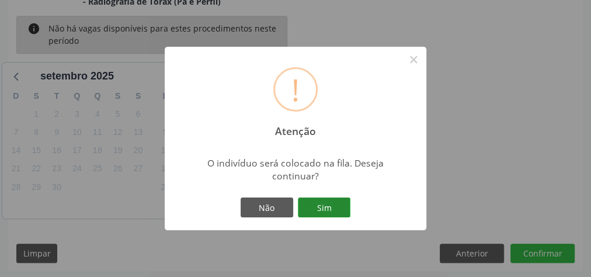
click at [340, 207] on button "Sim" at bounding box center [324, 207] width 53 height 20
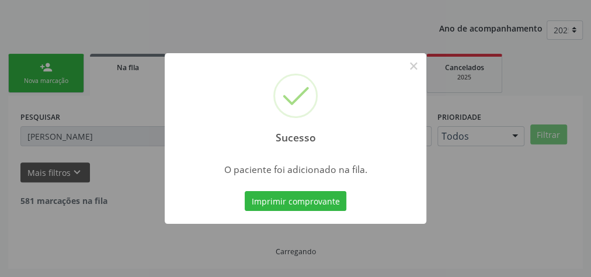
scroll to position [124, 0]
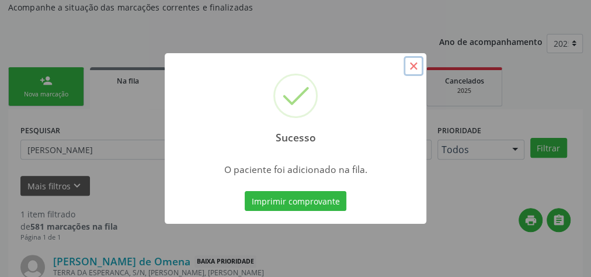
click at [412, 69] on button "×" at bounding box center [414, 66] width 20 height 20
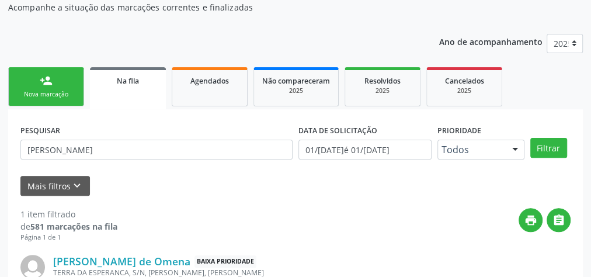
click at [36, 85] on link "person_add Nova marcação" at bounding box center [46, 86] width 76 height 39
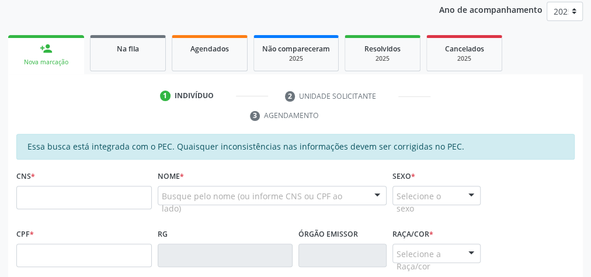
scroll to position [171, 0]
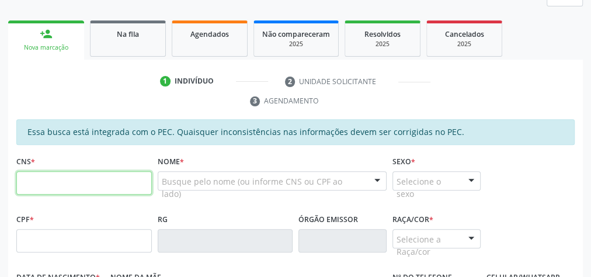
paste input "898 0045 1284 8527"
type input "898 0045 1284 8527"
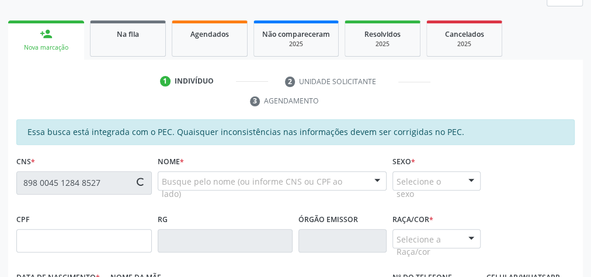
type input "940.635.324-53"
type input "[DATE]"
type input "[PERSON_NAME]"
type input "[PHONE_NUMBER]"
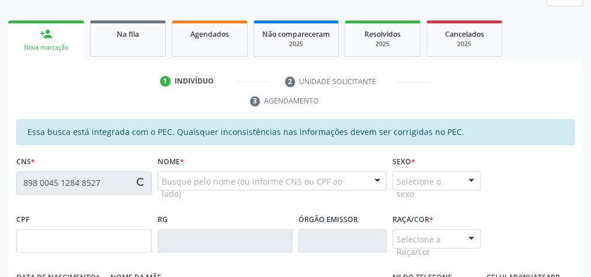
type input "28"
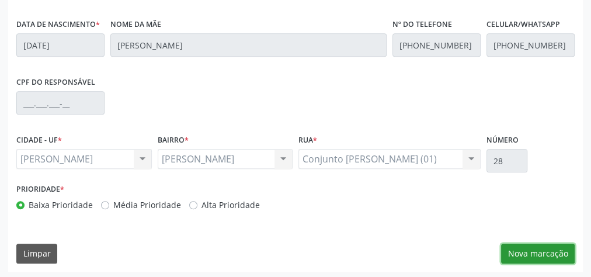
click at [540, 255] on button "Nova marcação" at bounding box center [538, 254] width 74 height 20
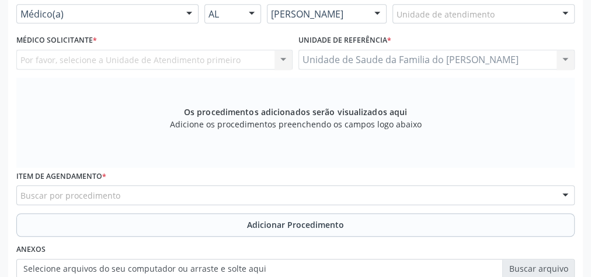
scroll to position [283, 0]
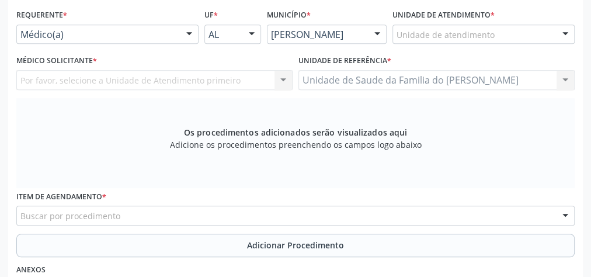
click at [193, 32] on div at bounding box center [189, 35] width 18 height 20
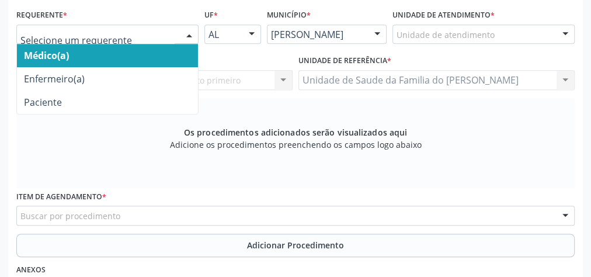
click at [142, 53] on span "Médico(a)" at bounding box center [107, 55] width 181 height 23
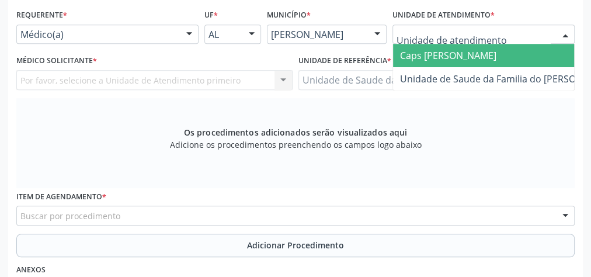
type input "J"
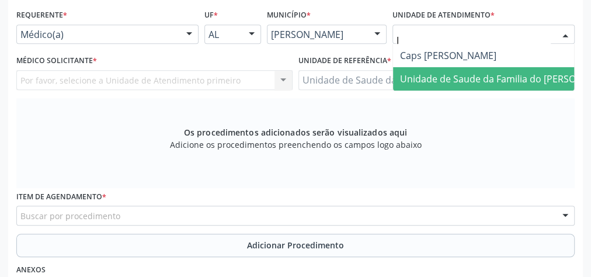
click at [438, 86] on span "Unidade de Saude da Familia do [PERSON_NAME]" at bounding box center [508, 78] width 230 height 23
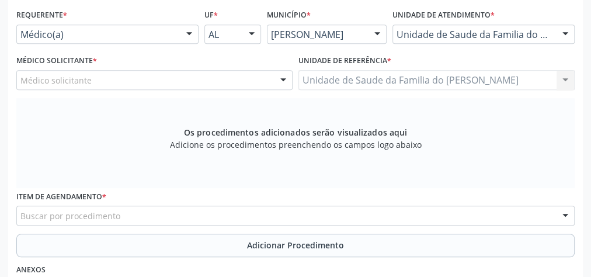
click at [278, 78] on div at bounding box center [283, 81] width 18 height 20
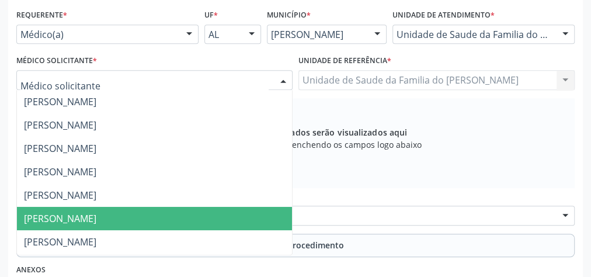
click at [96, 220] on span "[PERSON_NAME]" at bounding box center [60, 218] width 72 height 13
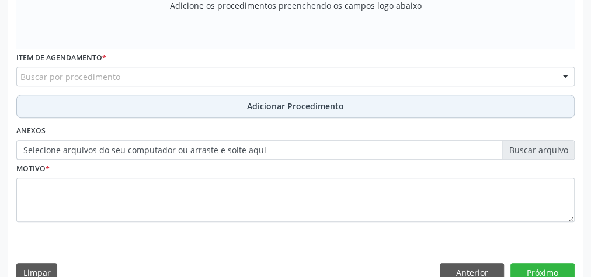
scroll to position [423, 0]
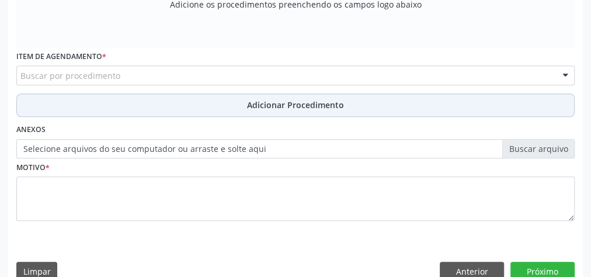
click at [143, 122] on div "Anexos Selecione arquivos do seu computador ou arraste e solte aqui" at bounding box center [295, 139] width 564 height 37
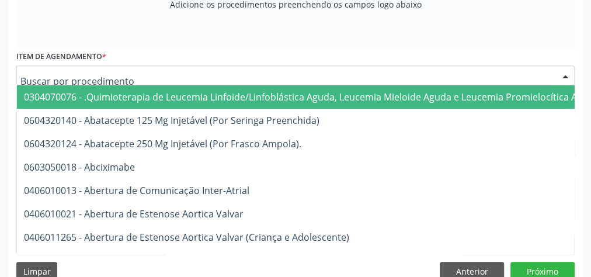
click at [154, 71] on div at bounding box center [295, 75] width 558 height 20
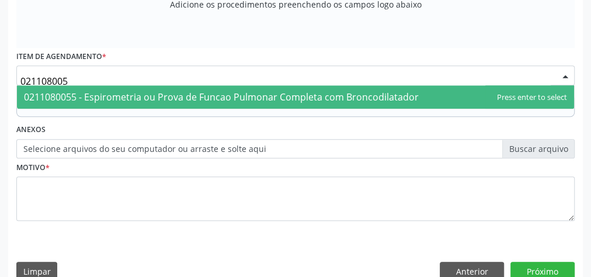
type input "0211080055"
click at [159, 91] on span "0211080055 - Espirometria ou Prova de Funcao Pulmonar Completa com Broncodilata…" at bounding box center [221, 97] width 395 height 13
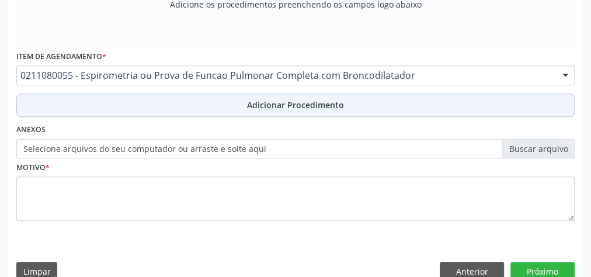
click at [145, 107] on button "Adicionar Procedimento" at bounding box center [295, 104] width 558 height 23
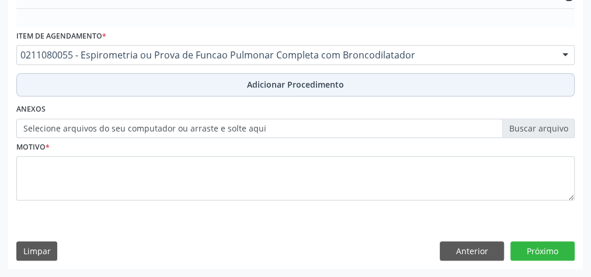
scroll to position [379, 0]
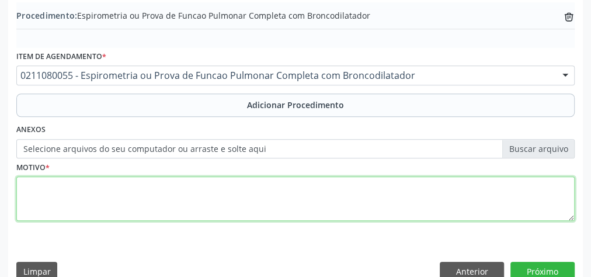
click at [128, 190] on textarea at bounding box center [295, 198] width 558 height 44
type textarea "DPOC"
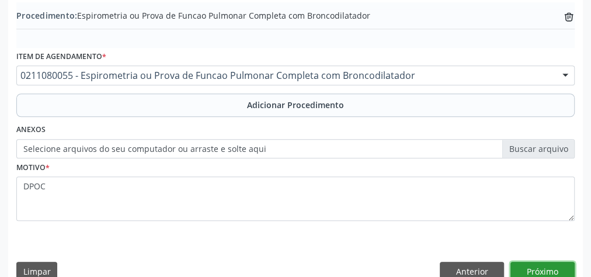
click at [540, 267] on button "Próximo" at bounding box center [542, 272] width 64 height 20
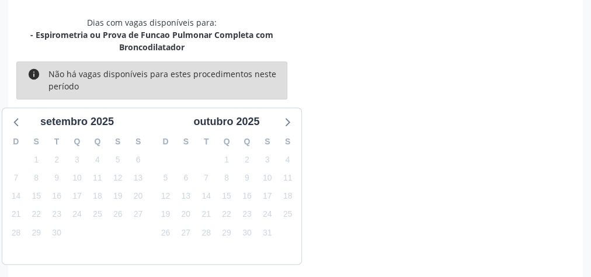
scroll to position [322, 0]
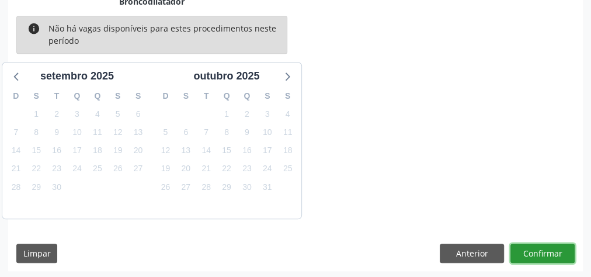
click at [547, 249] on button "Confirmar" at bounding box center [542, 254] width 64 height 20
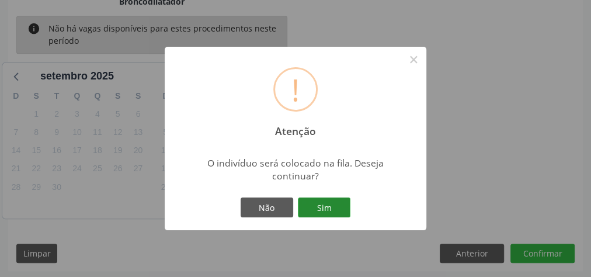
click at [312, 206] on button "Sim" at bounding box center [324, 207] width 53 height 20
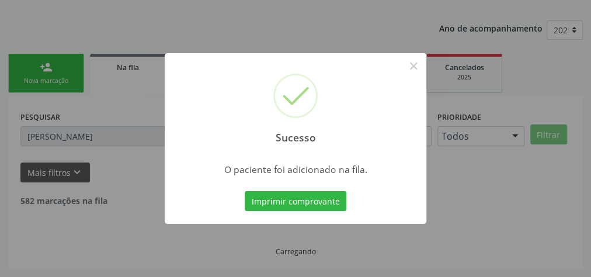
scroll to position [124, 0]
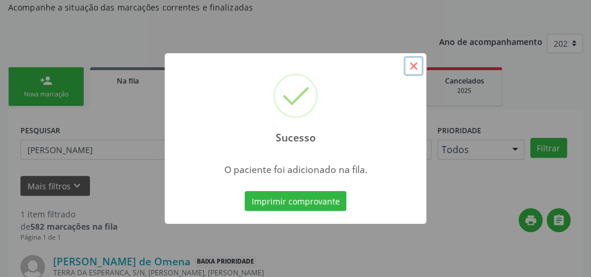
click at [415, 63] on button "×" at bounding box center [414, 66] width 20 height 20
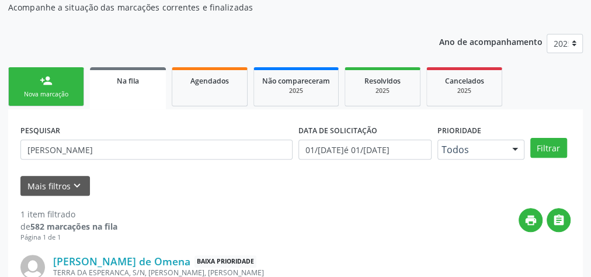
click at [46, 84] on div "person_add" at bounding box center [46, 80] width 13 height 13
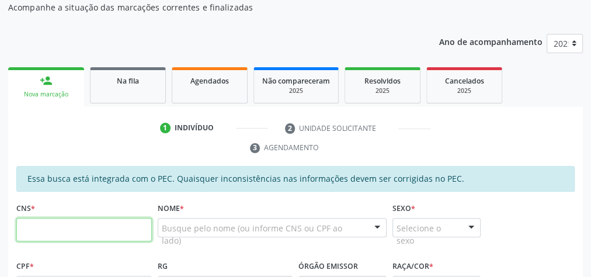
click at [80, 226] on input "text" at bounding box center [83, 229] width 135 height 23
type input "700 0039 2097 5302"
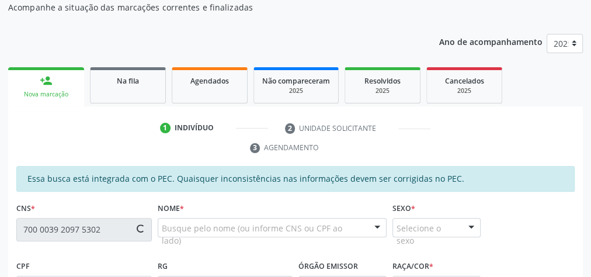
type input "048.403.464-29"
type input "[DATE]"
type input "[PERSON_NAME]"
type input "[PHONE_NUMBER]"
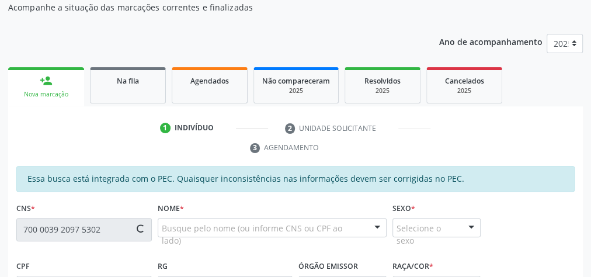
type input "21"
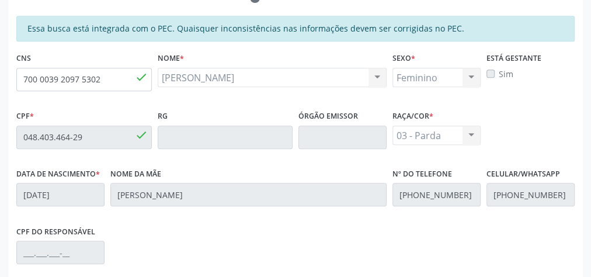
scroll to position [237, 0]
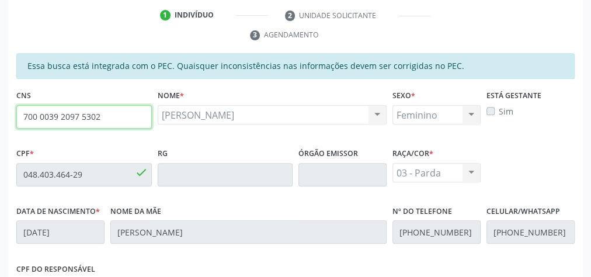
click at [85, 120] on input "700 0039 2097 5302" at bounding box center [83, 116] width 135 height 23
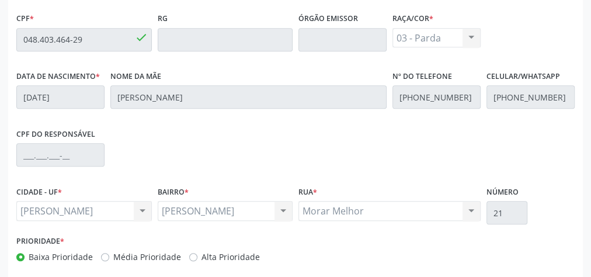
scroll to position [423, 0]
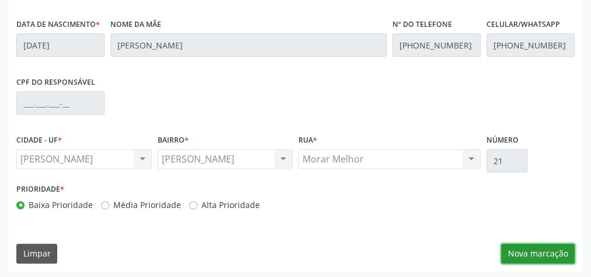
click at [547, 252] on button "Nova marcação" at bounding box center [538, 254] width 74 height 20
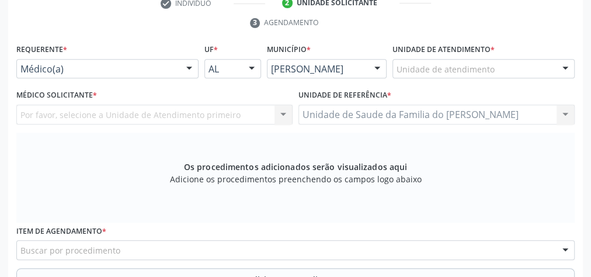
scroll to position [237, 0]
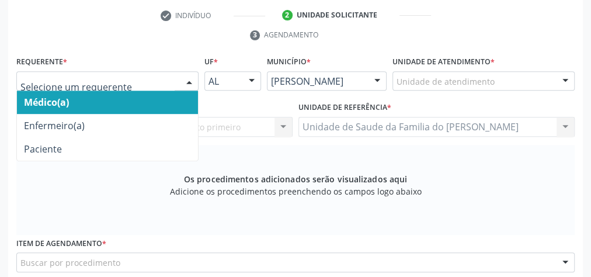
click at [176, 72] on div at bounding box center [107, 81] width 182 height 20
click at [159, 99] on span "Médico(a)" at bounding box center [107, 102] width 181 height 23
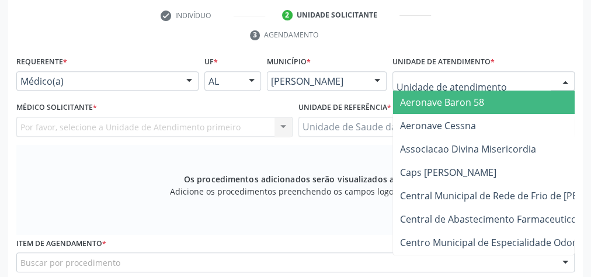
type input "J"
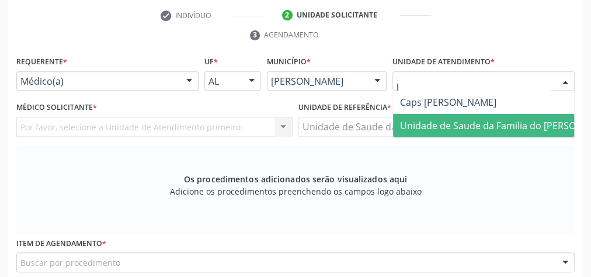
click at [433, 115] on span "Unidade de Saude da Familia do [PERSON_NAME]" at bounding box center [508, 125] width 230 height 23
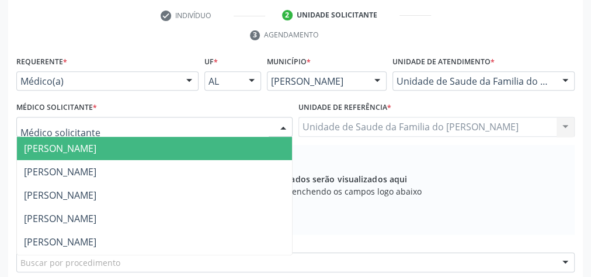
click at [280, 124] on div at bounding box center [283, 127] width 18 height 20
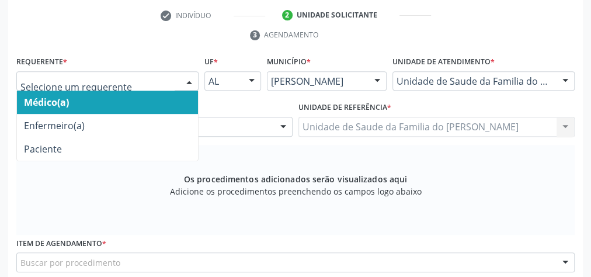
click at [186, 77] on div at bounding box center [189, 82] width 18 height 20
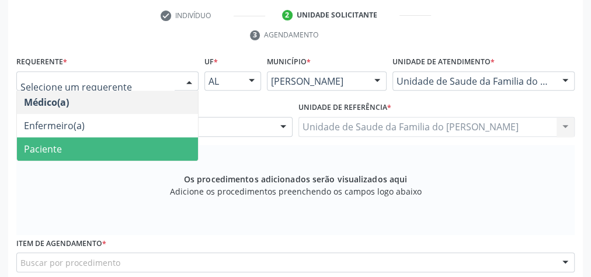
click at [118, 151] on span "Paciente" at bounding box center [107, 148] width 181 height 23
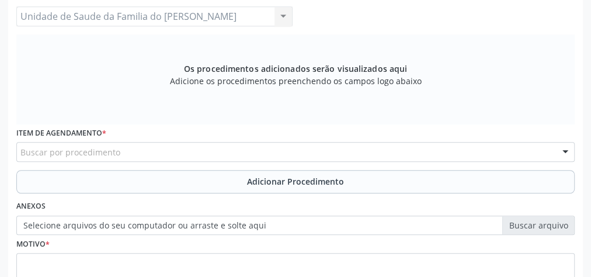
scroll to position [377, 0]
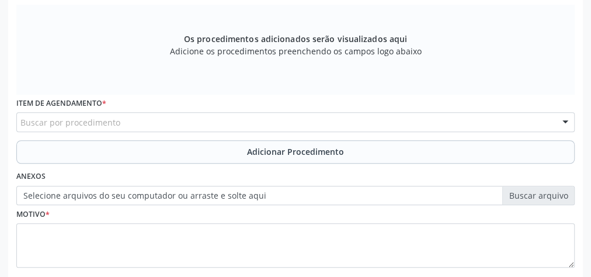
click at [135, 121] on div "Buscar por procedimento" at bounding box center [295, 122] width 558 height 20
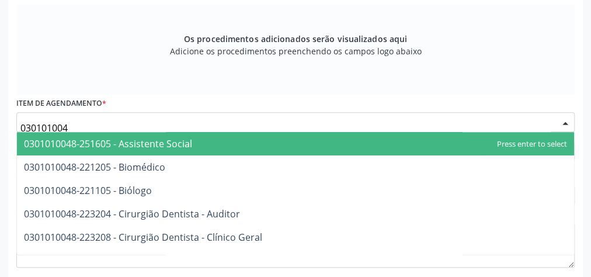
type input "0301010048"
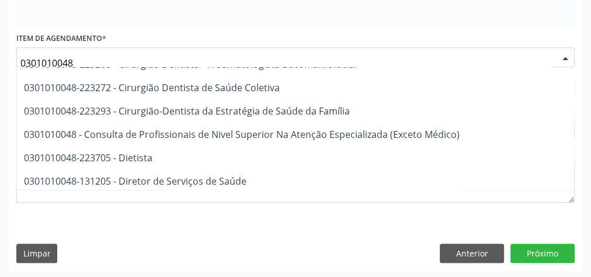
scroll to position [561, 0]
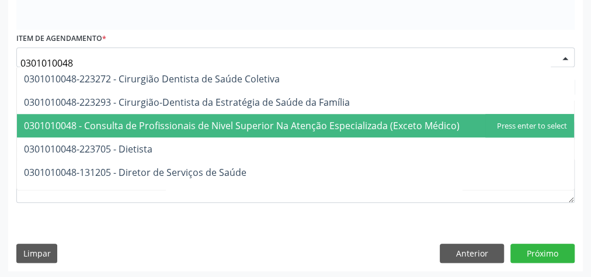
click at [244, 127] on span "0301010048 - Consulta de Profissionais de Nivel Superior Na Atenção Especializa…" at bounding box center [242, 125] width 436 height 13
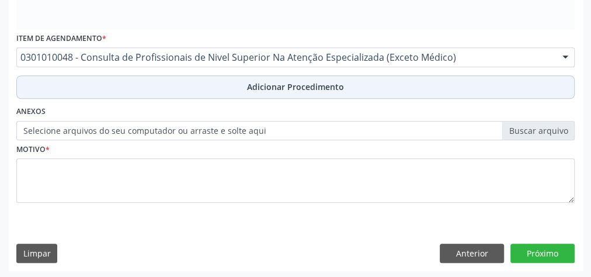
click at [253, 82] on span "Adicionar Procedimento" at bounding box center [295, 87] width 97 height 12
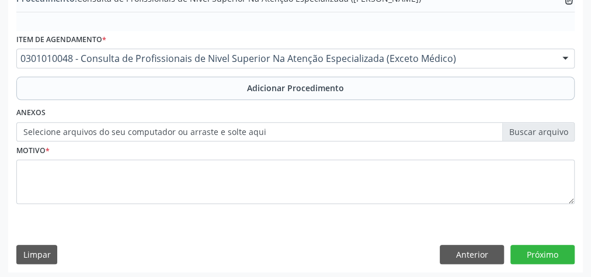
scroll to position [397, 0]
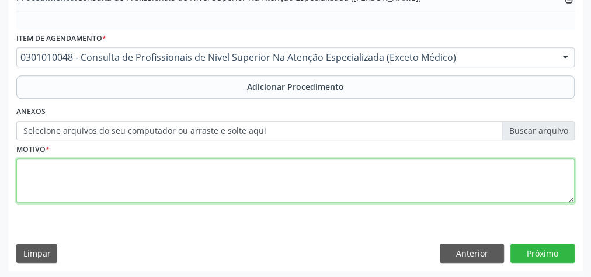
click at [150, 173] on textarea at bounding box center [295, 180] width 558 height 44
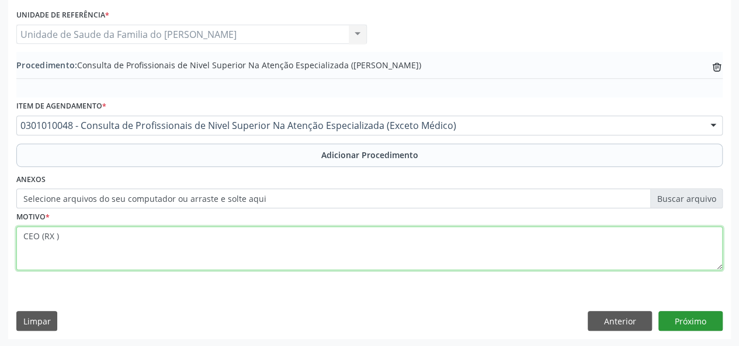
type textarea "CEO (RX )"
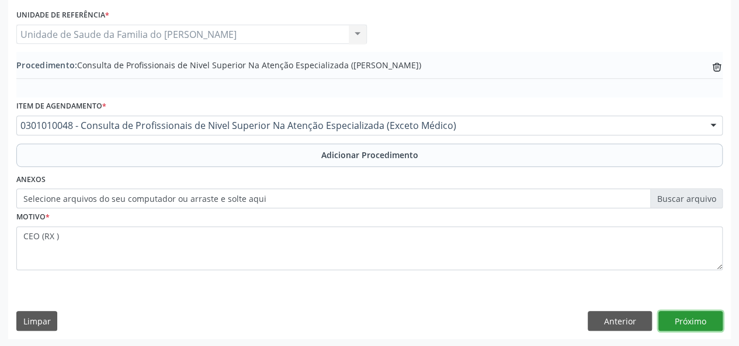
click at [590, 276] on button "Próximo" at bounding box center [690, 321] width 64 height 20
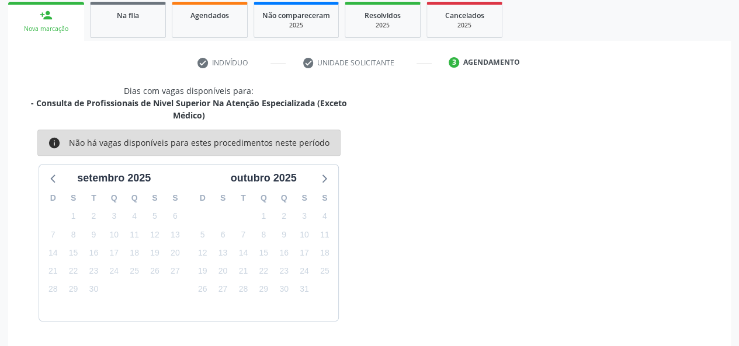
scroll to position [223, 0]
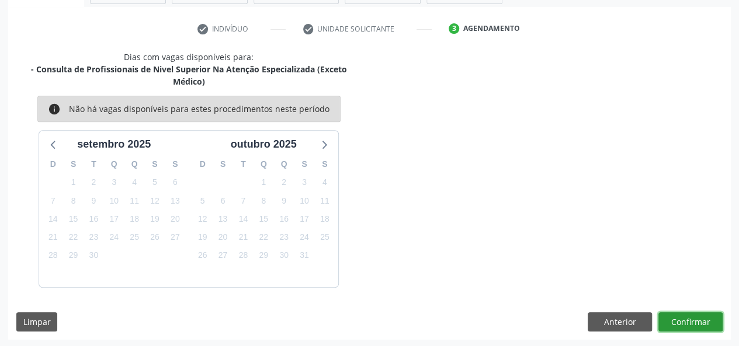
click at [590, 276] on button "Confirmar" at bounding box center [690, 322] width 64 height 20
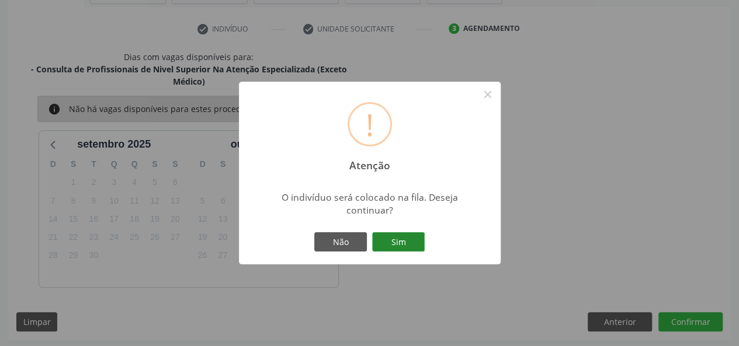
click at [384, 241] on button "Sim" at bounding box center [398, 242] width 53 height 20
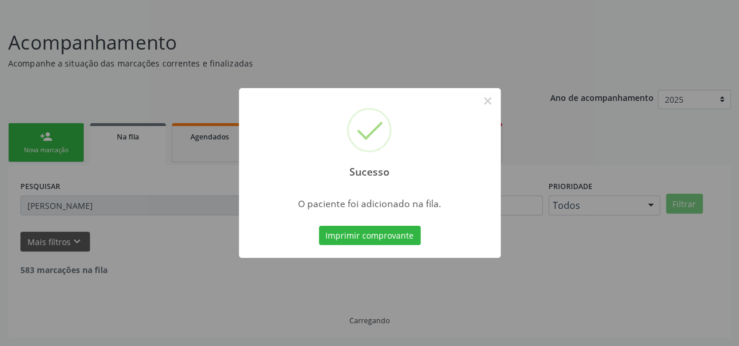
scroll to position [55, 0]
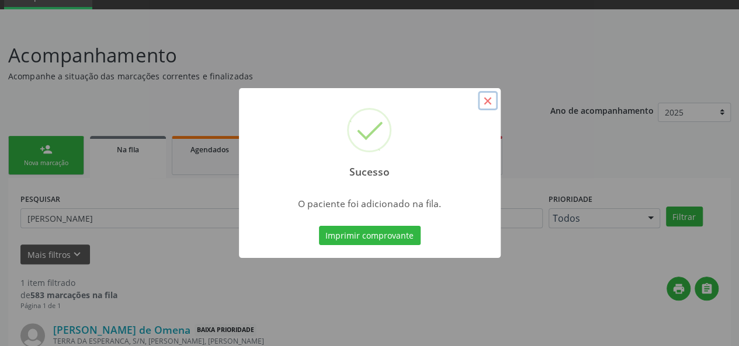
click at [484, 104] on button "×" at bounding box center [488, 101] width 20 height 20
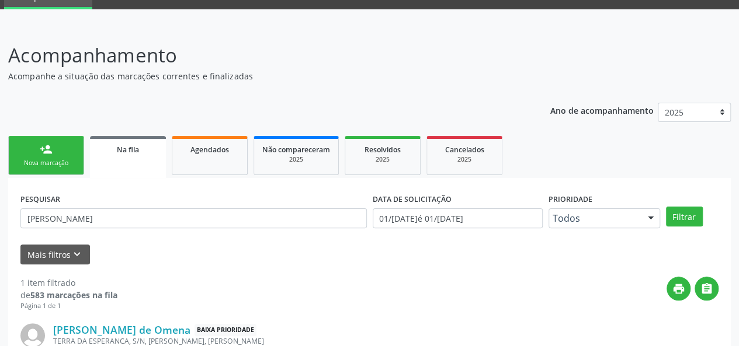
click at [54, 155] on link "person_add Nova marcação" at bounding box center [46, 155] width 76 height 39
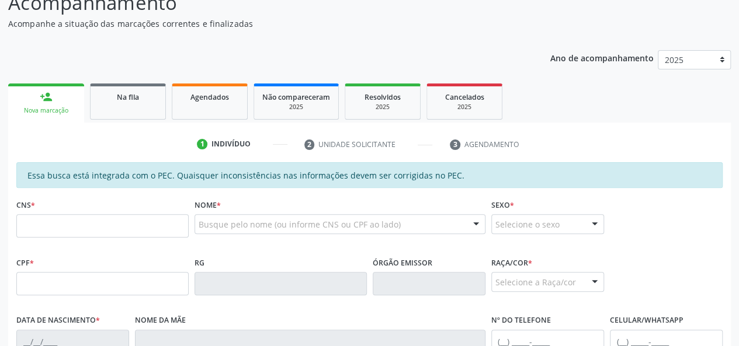
scroll to position [230, 0]
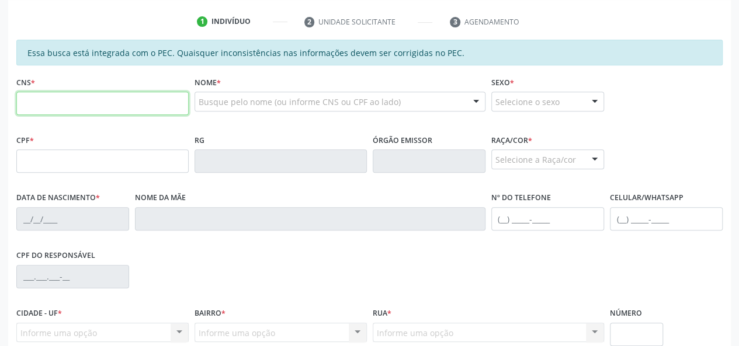
click at [111, 100] on input "text" at bounding box center [102, 103] width 172 height 23
type input "706 8002 9810 0122"
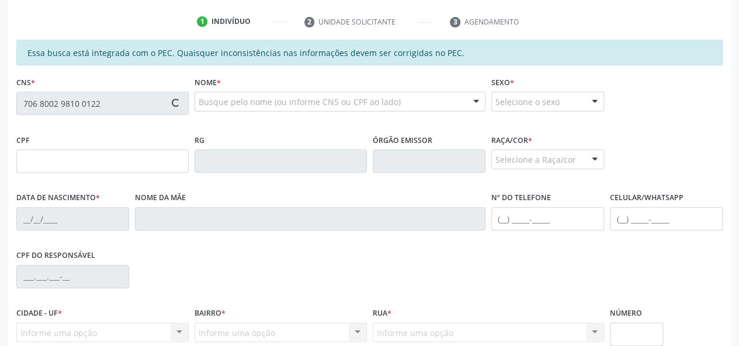
type input "725.439.814-20"
type input "[DATE]"
type input "[PERSON_NAME]"
type input "[PHONE_NUMBER]"
type input "S/N"
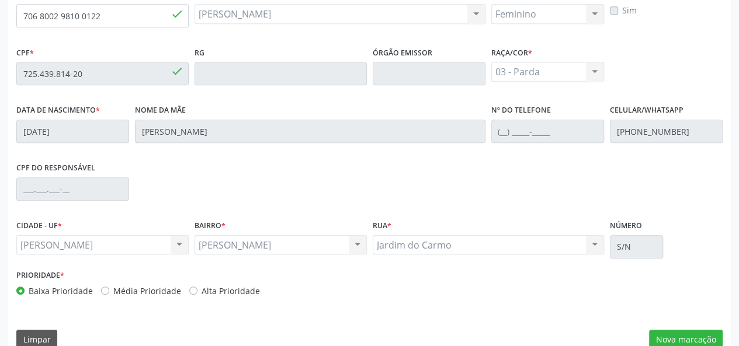
scroll to position [336, 0]
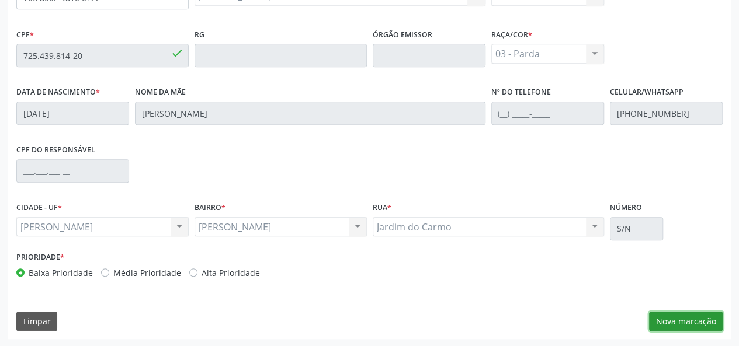
click at [590, 276] on button "Nova marcação" at bounding box center [686, 322] width 74 height 20
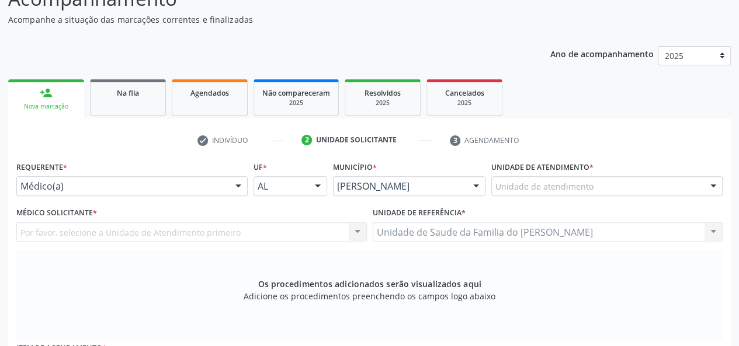
scroll to position [102, 0]
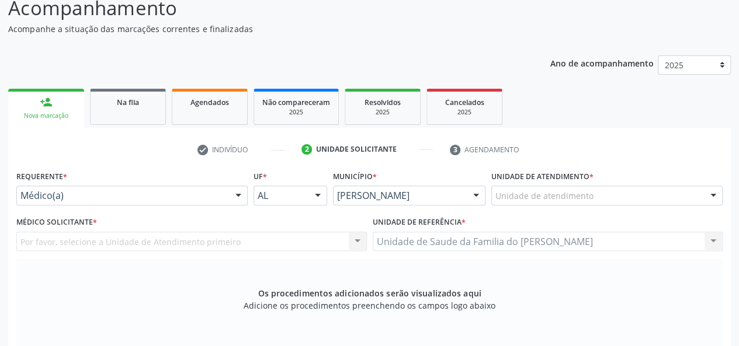
click at [237, 188] on div at bounding box center [239, 196] width 18 height 20
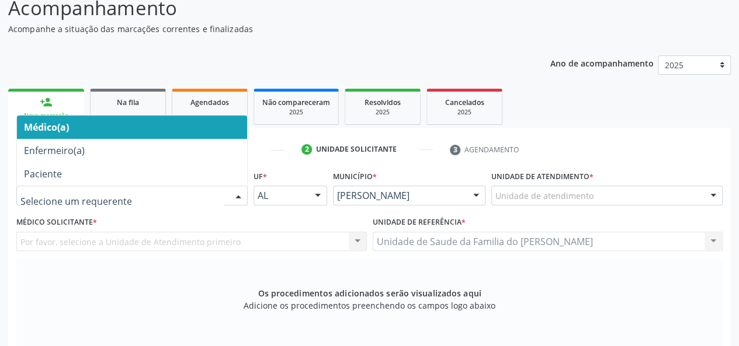
click at [169, 126] on span "Médico(a)" at bounding box center [132, 127] width 230 height 23
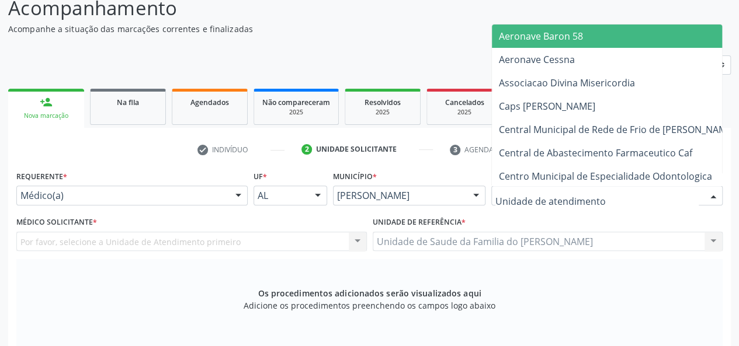
type input "J"
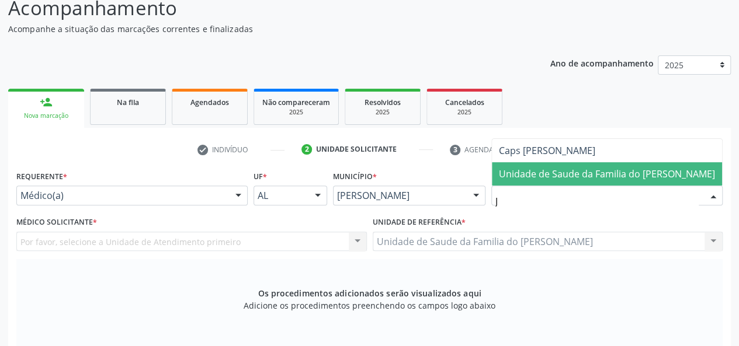
click at [571, 177] on span "Unidade de Saude da Familia do [PERSON_NAME]" at bounding box center [607, 174] width 216 height 13
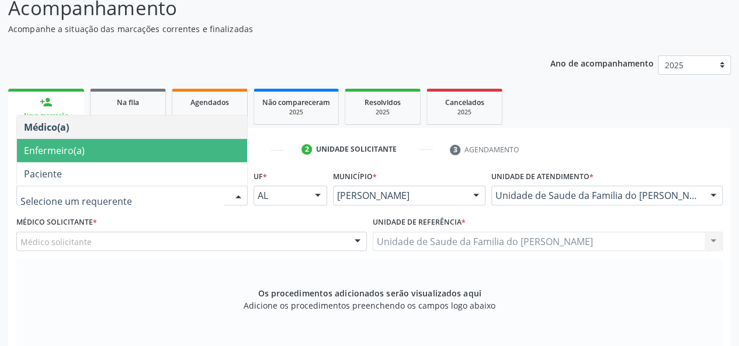
click at [234, 194] on div at bounding box center [239, 196] width 18 height 20
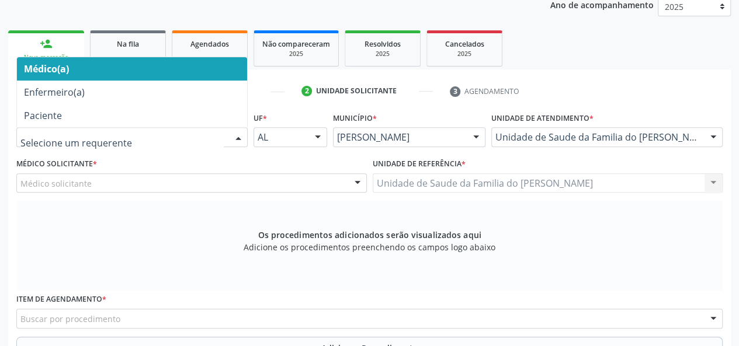
click at [216, 72] on span "Médico(a)" at bounding box center [132, 68] width 230 height 23
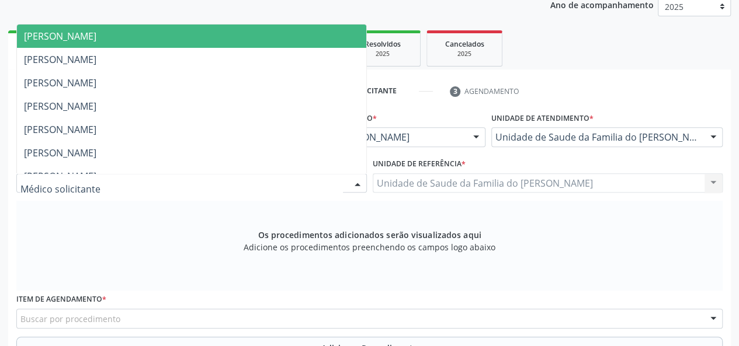
click at [346, 183] on div at bounding box center [191, 183] width 350 height 20
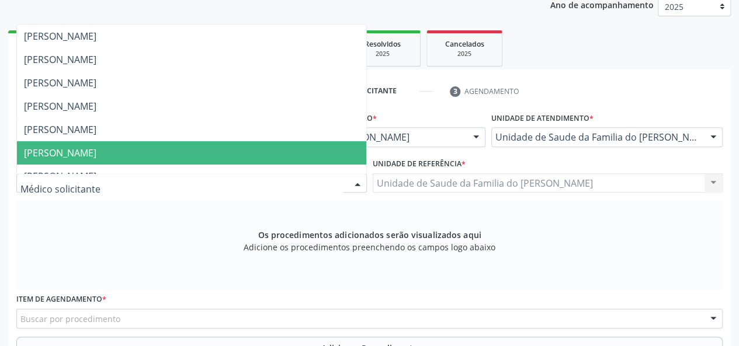
click at [279, 147] on span "[PERSON_NAME]" at bounding box center [191, 152] width 349 height 23
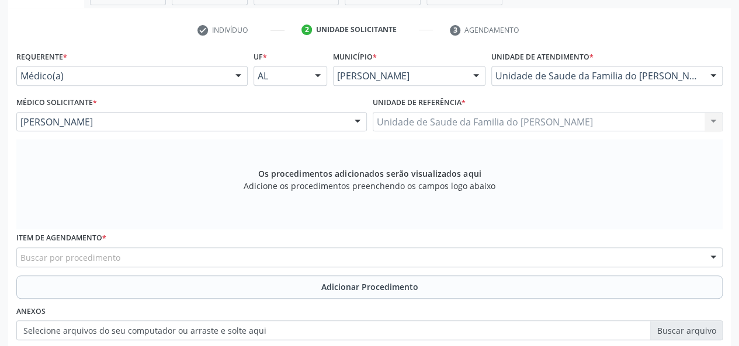
scroll to position [336, 0]
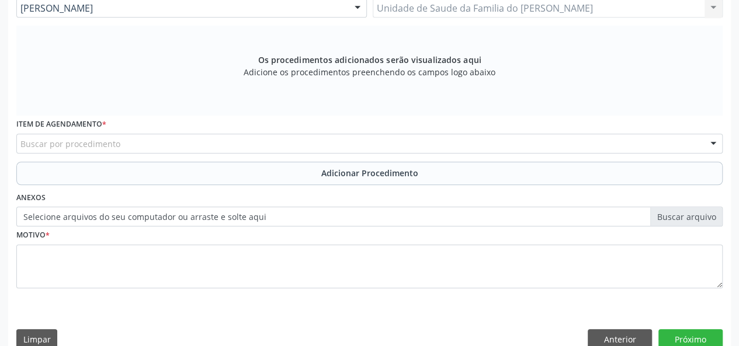
click at [265, 142] on div "Buscar por procedimento" at bounding box center [369, 144] width 706 height 20
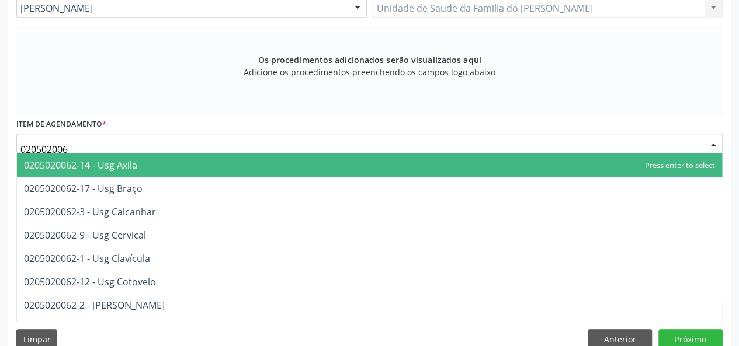
type input "0205020062"
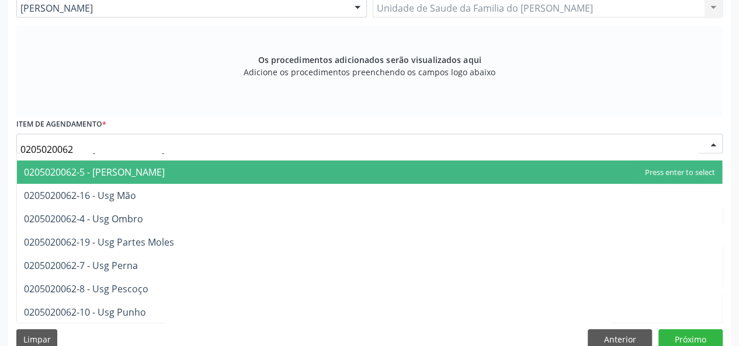
scroll to position [175, 0]
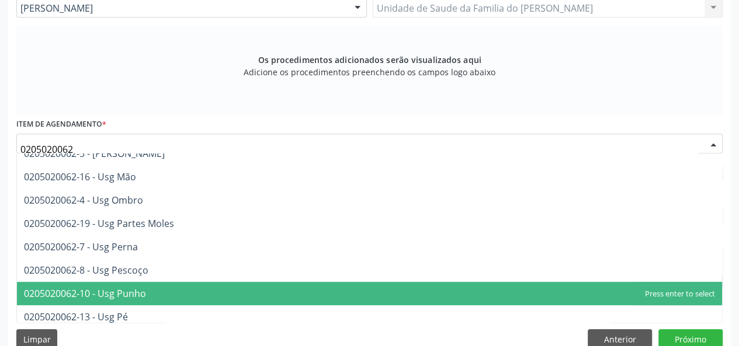
click at [235, 276] on span "0205020062-10 - Usg Punho" at bounding box center [369, 293] width 705 height 23
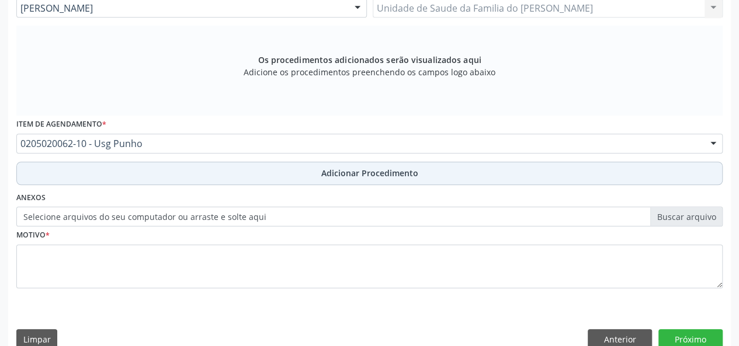
click at [239, 182] on button "Adicionar Procedimento" at bounding box center [369, 173] width 706 height 23
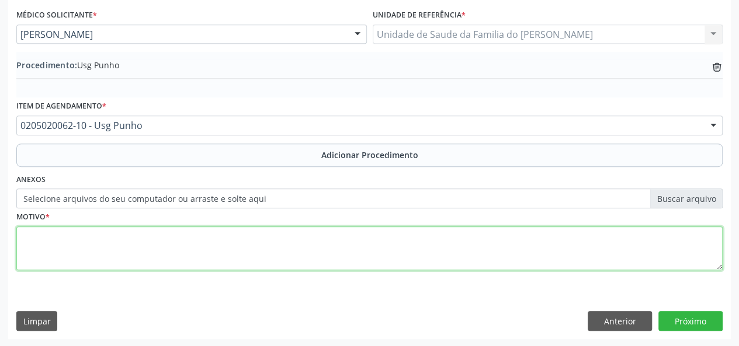
click at [215, 260] on textarea at bounding box center [369, 249] width 706 height 44
type textarea "DOR PUNHO ESQUERDO"
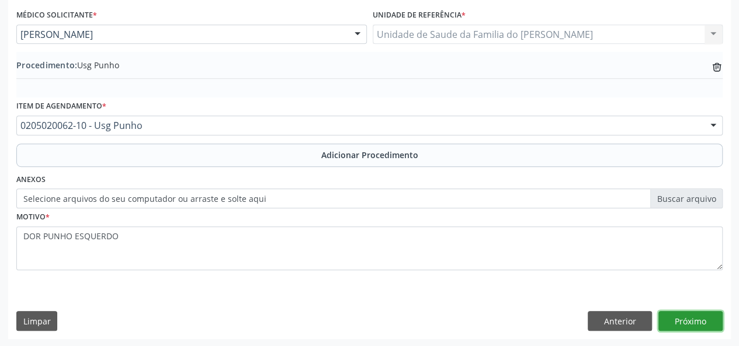
click at [590, 276] on button "Próximo" at bounding box center [690, 321] width 64 height 20
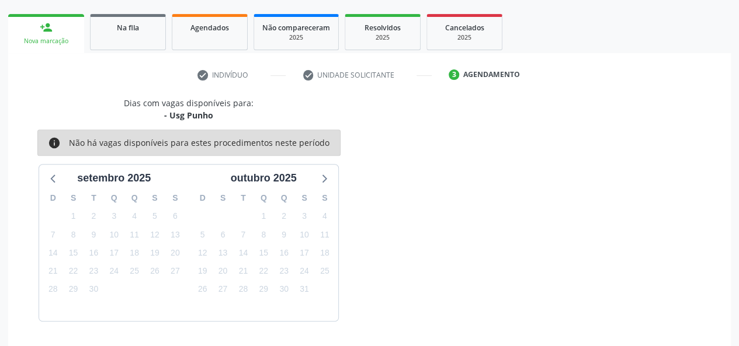
scroll to position [211, 0]
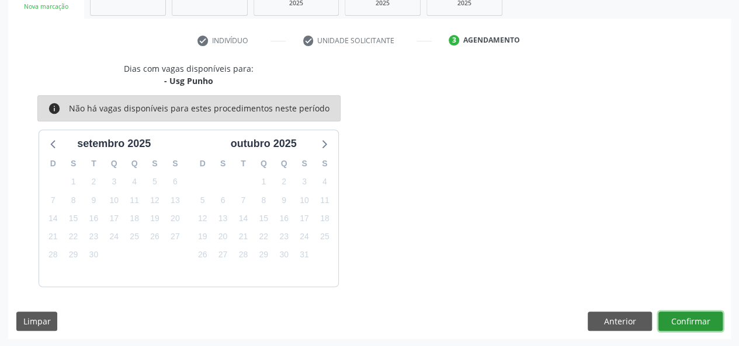
click at [590, 276] on button "Confirmar" at bounding box center [690, 322] width 64 height 20
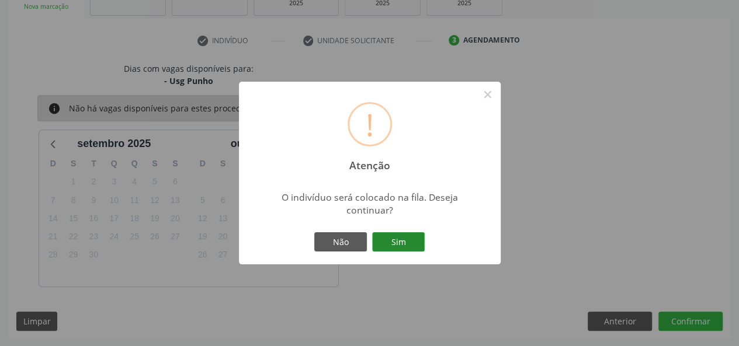
click at [401, 237] on button "Sim" at bounding box center [398, 242] width 53 height 20
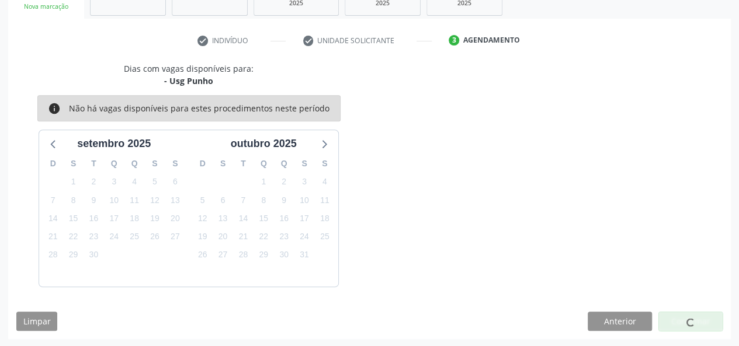
scroll to position [55, 0]
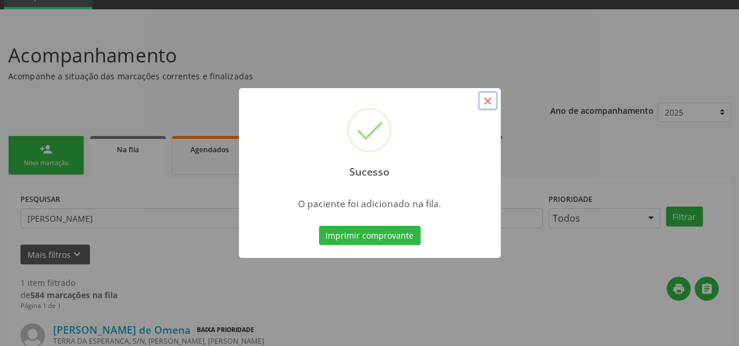
click at [485, 102] on button "×" at bounding box center [488, 101] width 20 height 20
